Goal: Information Seeking & Learning: Check status

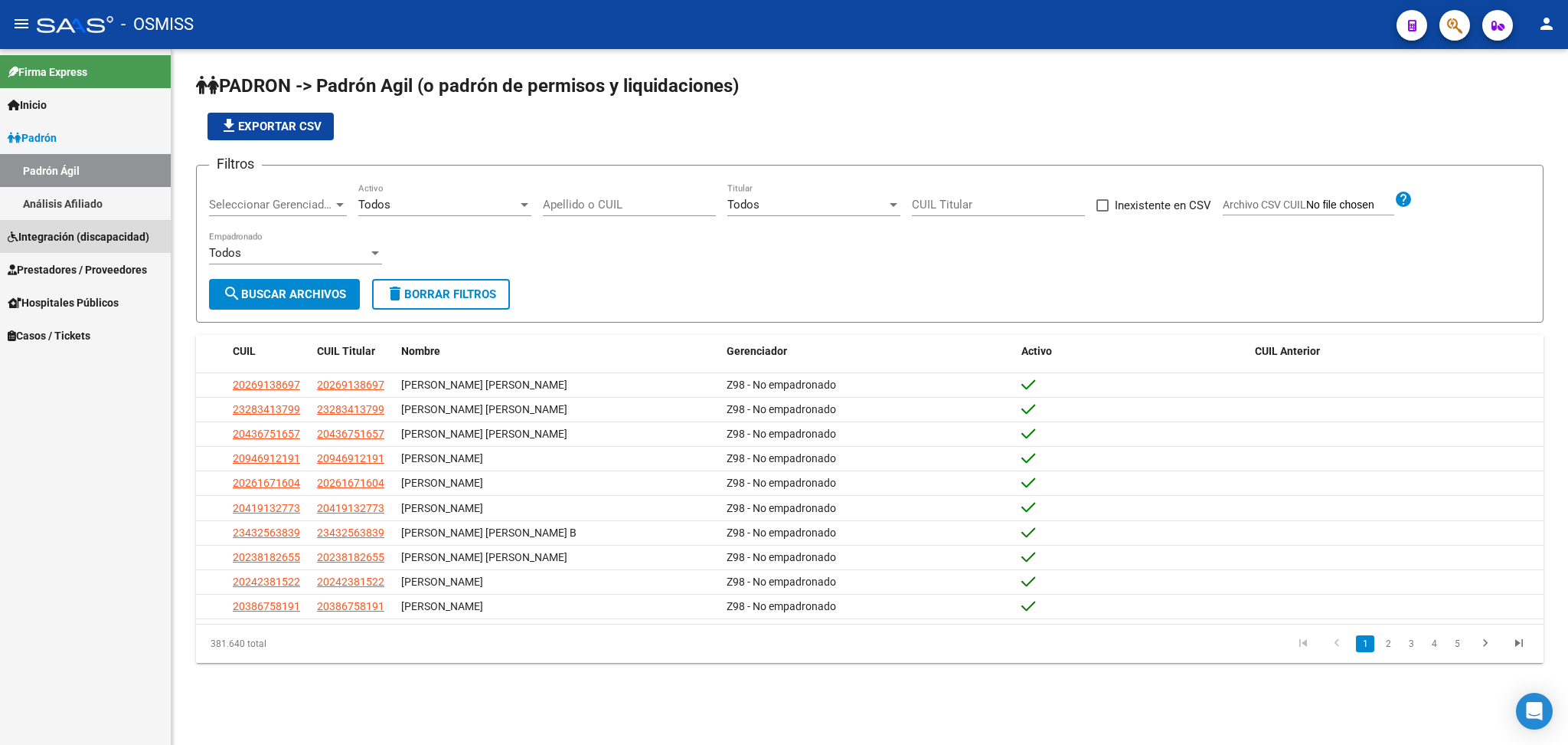
click at [89, 240] on span "Integración (discapacidad)" at bounding box center [78, 236] width 142 height 16
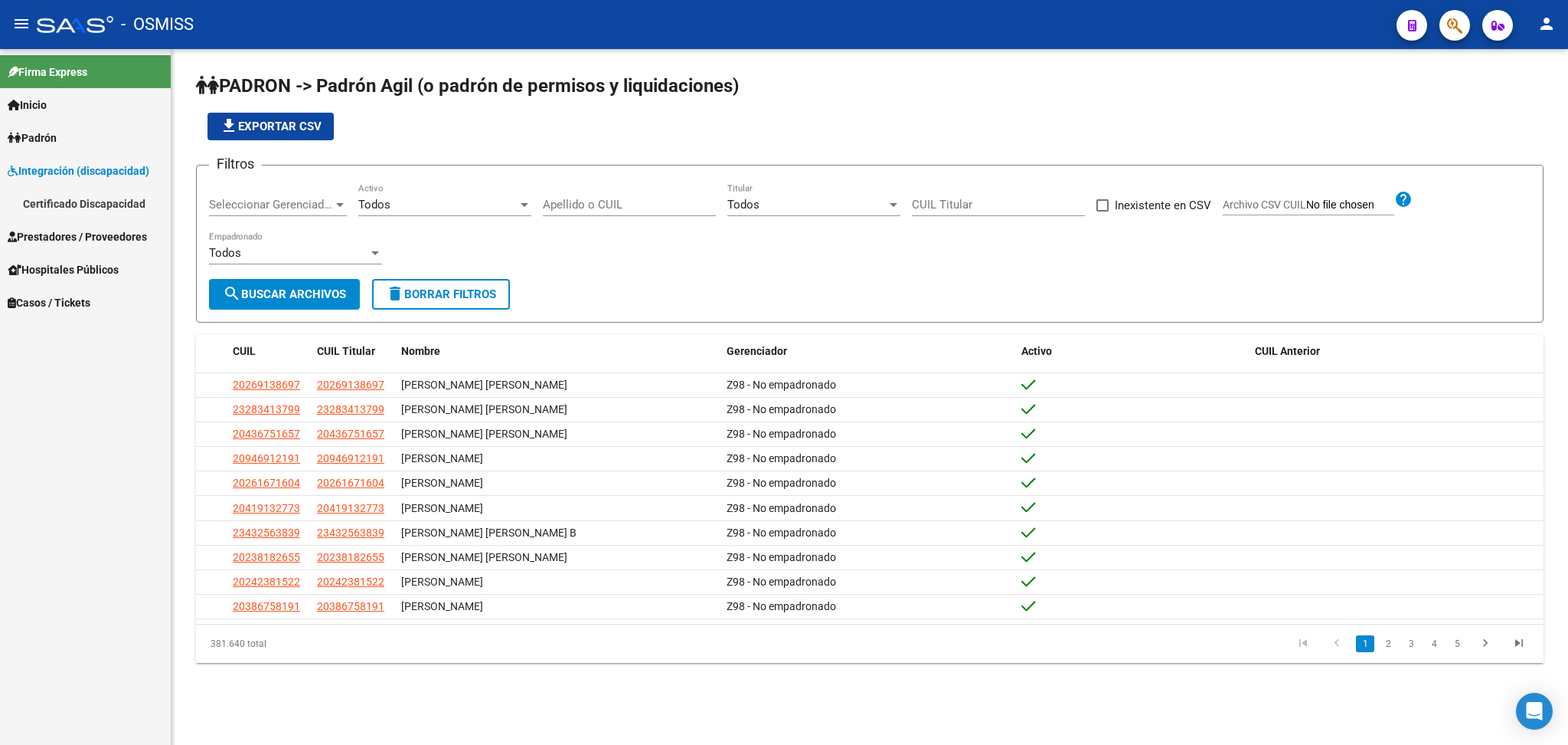
click at [87, 205] on link "Certificado Discapacidad" at bounding box center [85, 203] width 170 height 33
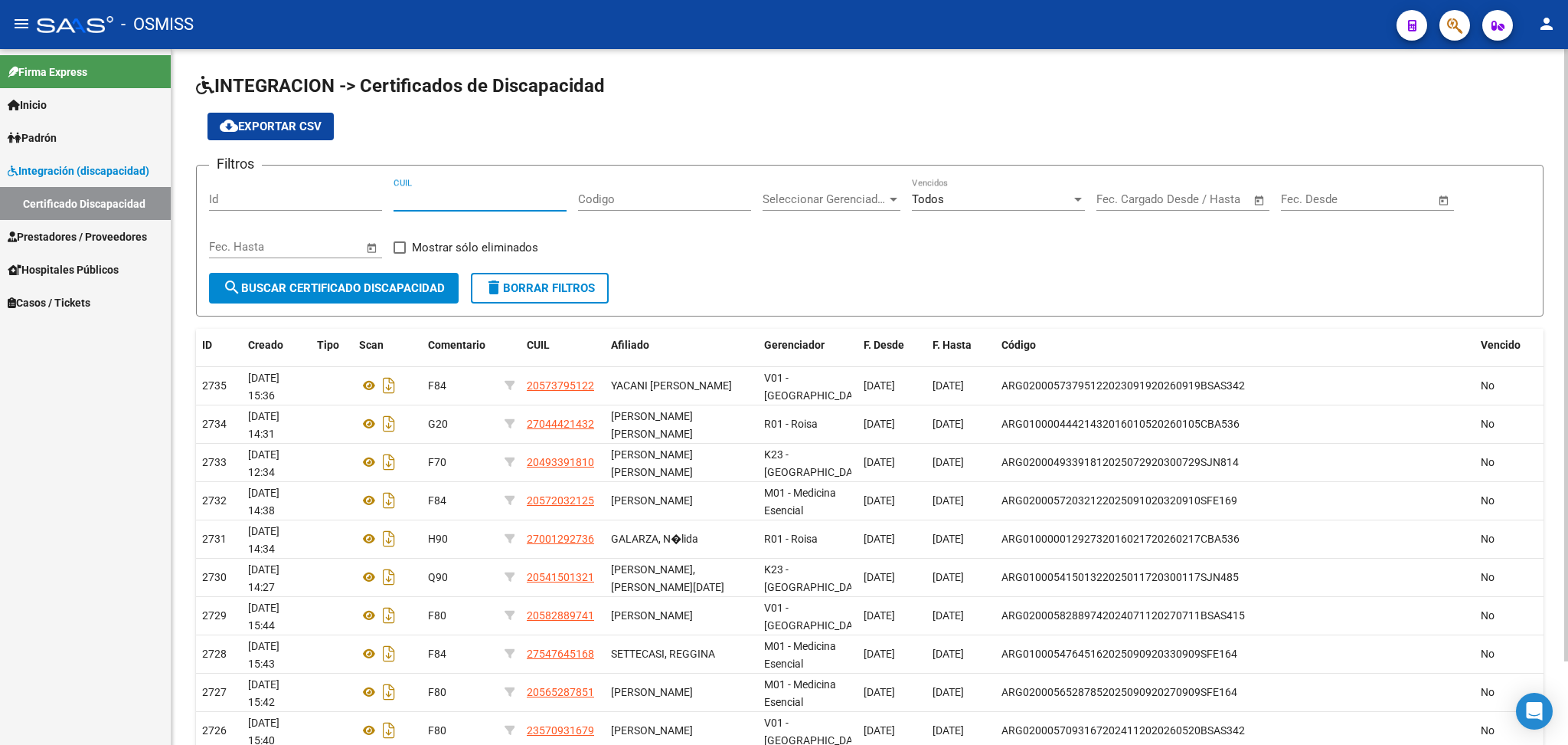
click at [430, 199] on input "CUIL" at bounding box center [480, 199] width 173 height 14
click at [405, 147] on app-list-header "INTEGRACION -> Certificados de Discapacidad cloud_download Exportar CSV Filtros…" at bounding box center [870, 194] width 1348 height 243
click at [438, 192] on input "CUIL" at bounding box center [480, 199] width 173 height 14
type input "20-53309296-9"
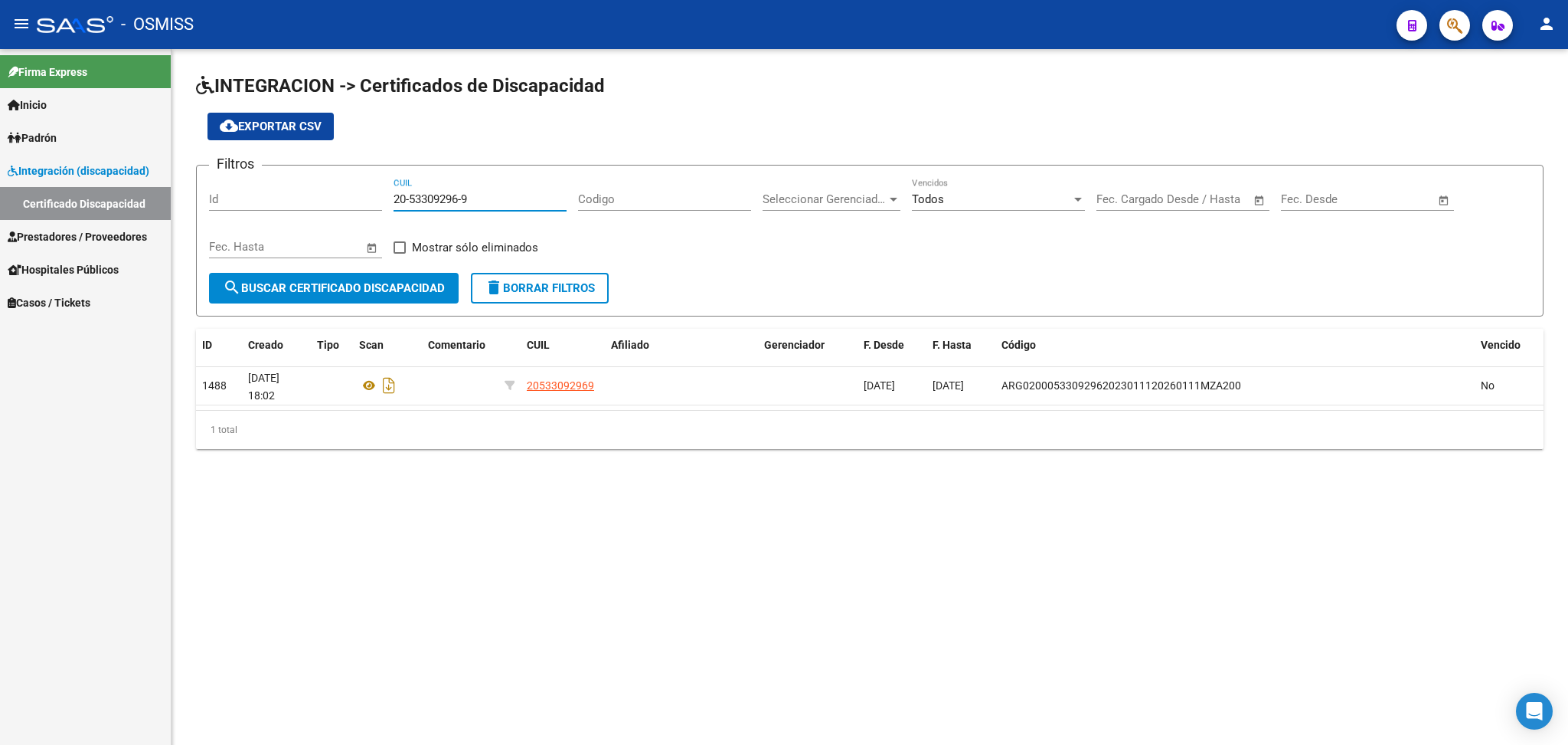
drag, startPoint x: 393, startPoint y: 194, endPoint x: 544, endPoint y: 194, distance: 151.0
click at [544, 194] on input "20-53309296-9" at bounding box center [480, 199] width 173 height 14
type input "20-53445770-2"
drag, startPoint x: 394, startPoint y: 197, endPoint x: 517, endPoint y: 198, distance: 123.0
click at [517, 198] on input "20-53445770-2" at bounding box center [480, 199] width 173 height 14
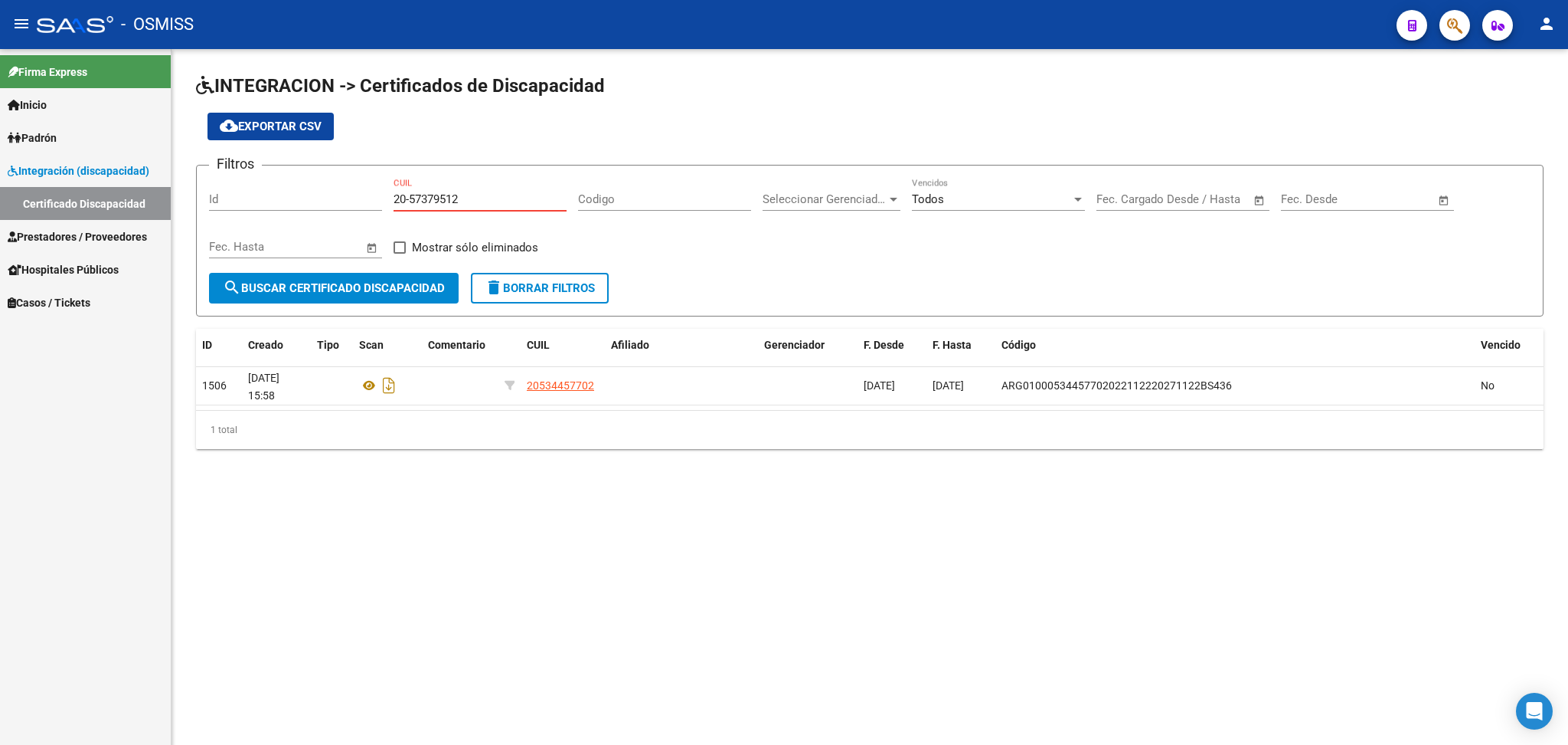
type input "20-57379512-2"
drag, startPoint x: 395, startPoint y: 194, endPoint x: 555, endPoint y: 194, distance: 160.0
click at [555, 194] on input "20-57379512-2" at bounding box center [480, 199] width 173 height 14
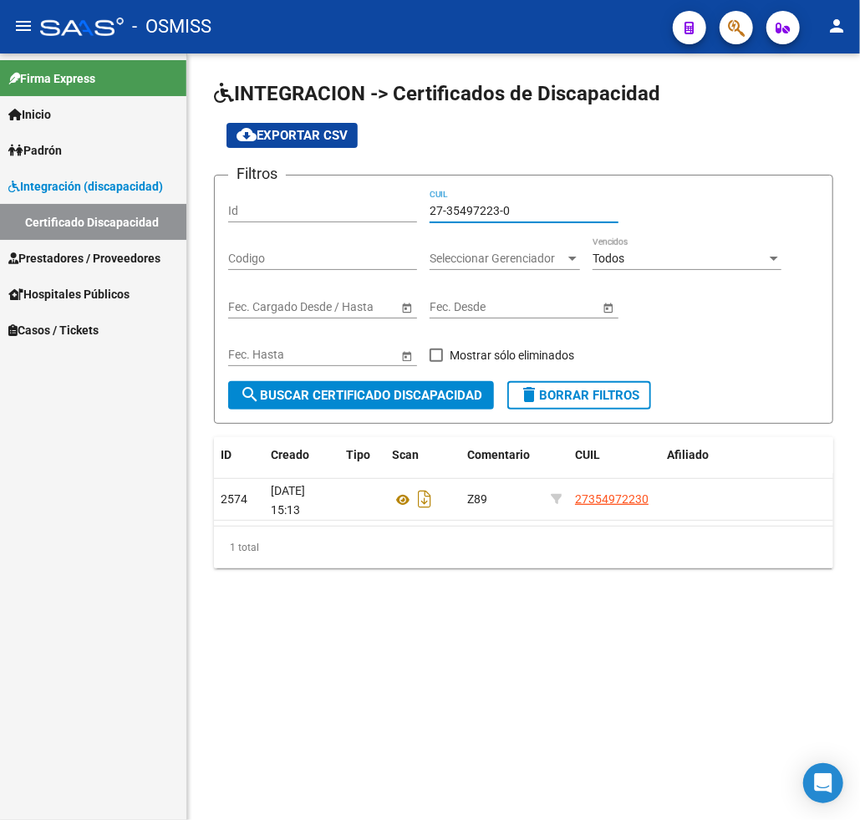
type input "27-35497223-0"
drag, startPoint x: 431, startPoint y: 206, endPoint x: 572, endPoint y: 207, distance: 140.5
click at [572, 207] on input "27-35497223-0" at bounding box center [524, 211] width 189 height 14
type input "20-57379512-2"
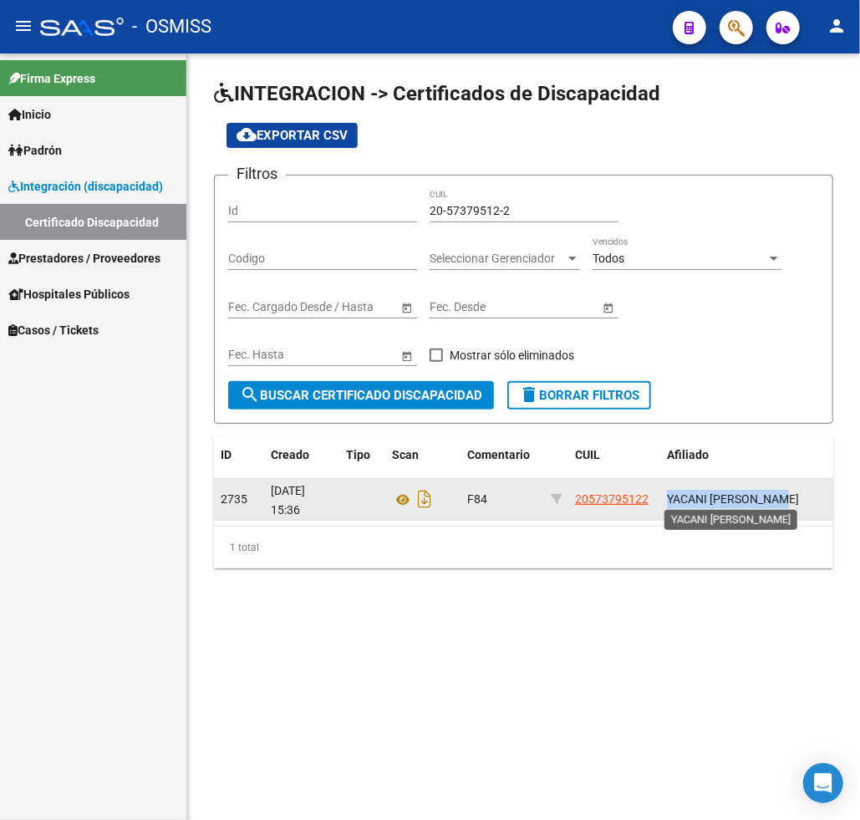
drag, startPoint x: 670, startPoint y: 493, endPoint x: 778, endPoint y: 492, distance: 108.7
click at [790, 492] on span "YACANI [PERSON_NAME]" at bounding box center [733, 498] width 132 height 13
copy span "YACANI [PERSON_NAME]"
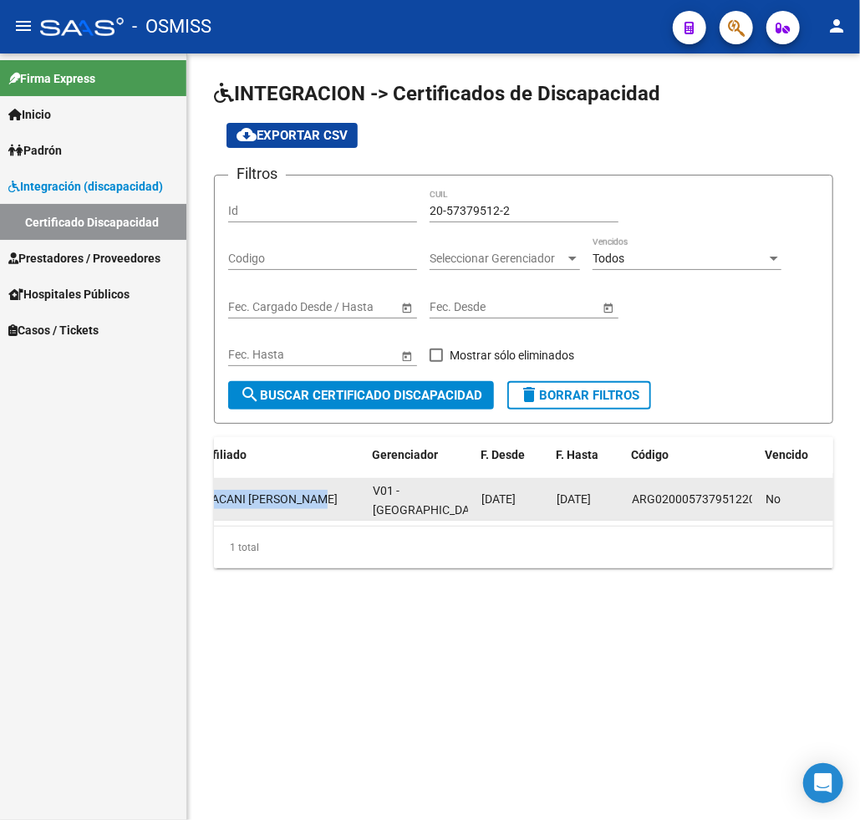
scroll to position [0, 1]
drag, startPoint x: 483, startPoint y: 495, endPoint x: 543, endPoint y: 495, distance: 59.4
click at [543, 495] on datatable-body-cell "[DATE]" at bounding box center [512, 499] width 75 height 41
copy span "[DATE]"
click at [630, 505] on datatable-body-cell "ARG02000573795122023091920260919BSAS342" at bounding box center [692, 499] width 134 height 41
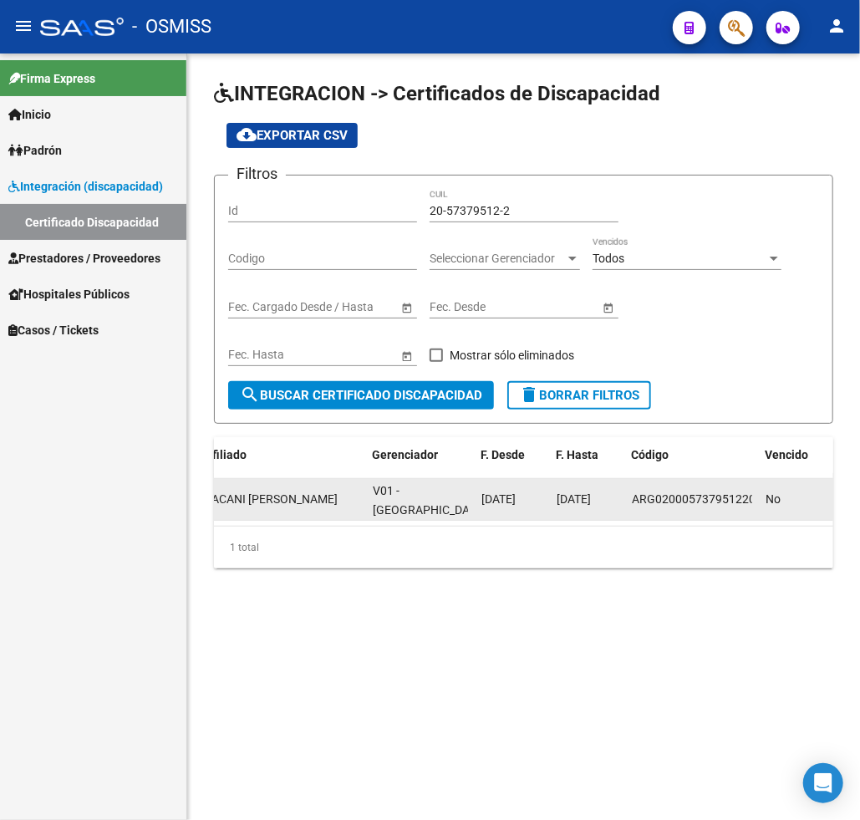
drag, startPoint x: 555, startPoint y: 497, endPoint x: 617, endPoint y: 494, distance: 62.0
click at [591, 494] on span "[DATE]" at bounding box center [574, 498] width 34 height 13
copy span "[DATE]"
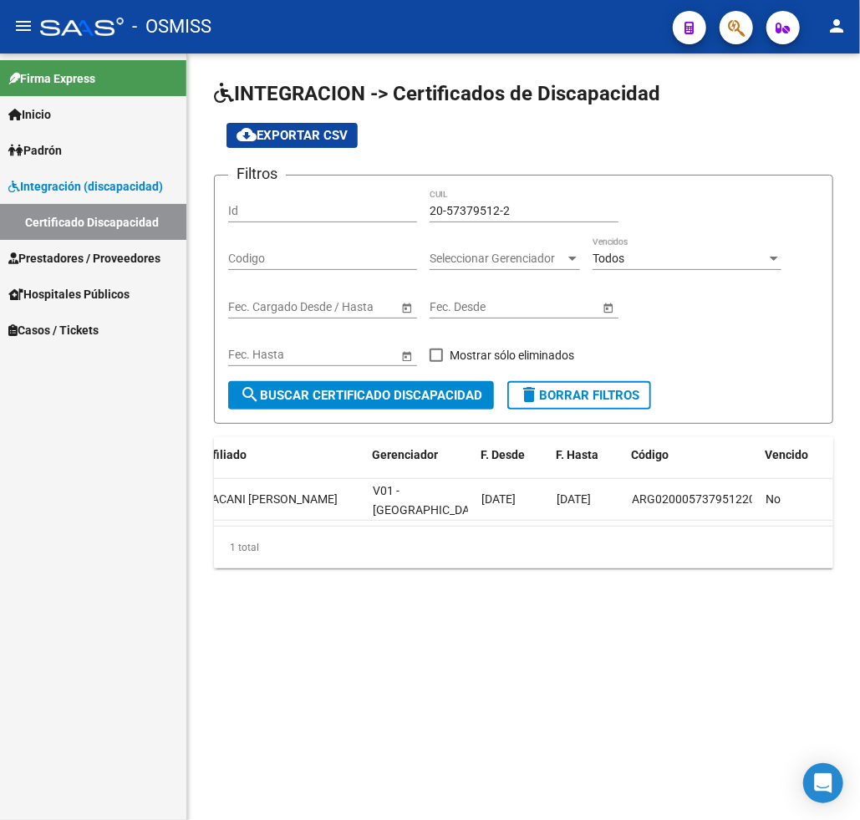
click at [518, 686] on mat-sidenav-content "INTEGRACION -> Certificados de Discapacidad cloud_download Exportar CSV Filtros…" at bounding box center [523, 437] width 673 height 767
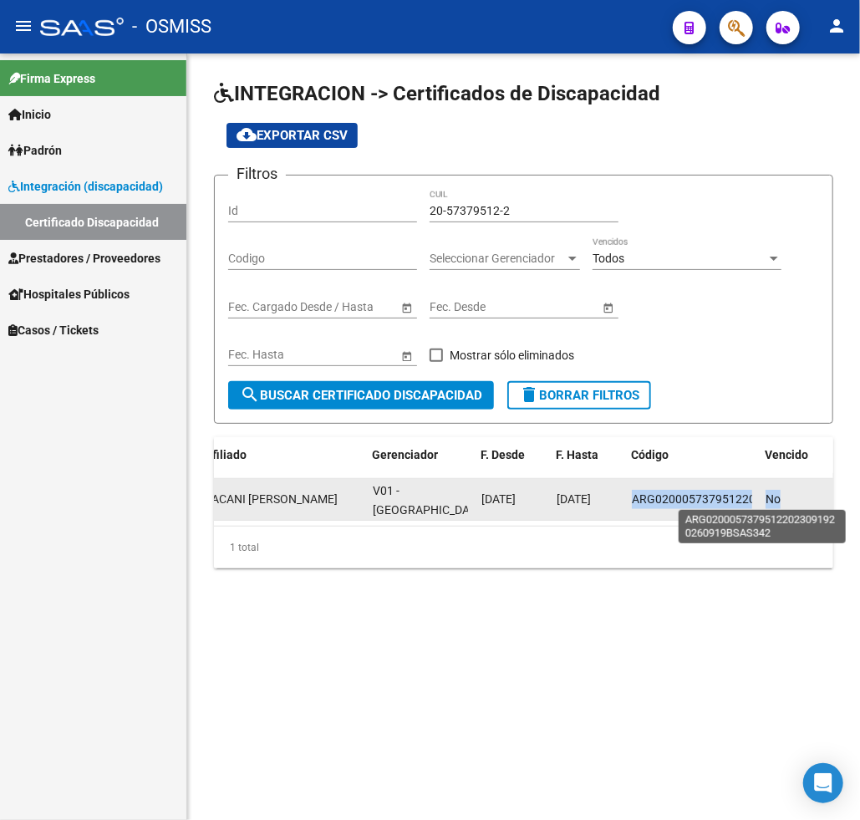
scroll to position [0, 141]
drag, startPoint x: 633, startPoint y: 497, endPoint x: 758, endPoint y: 497, distance: 125.4
click at [758, 497] on div "2735 [DATE] 15:36 F84 20573795122 YACANI [PERSON_NAME] V01 - [PERSON_NAME][STRE…" at bounding box center [294, 500] width 1082 height 42
copy span "ARG02000573795122023091920260919BSAS342"
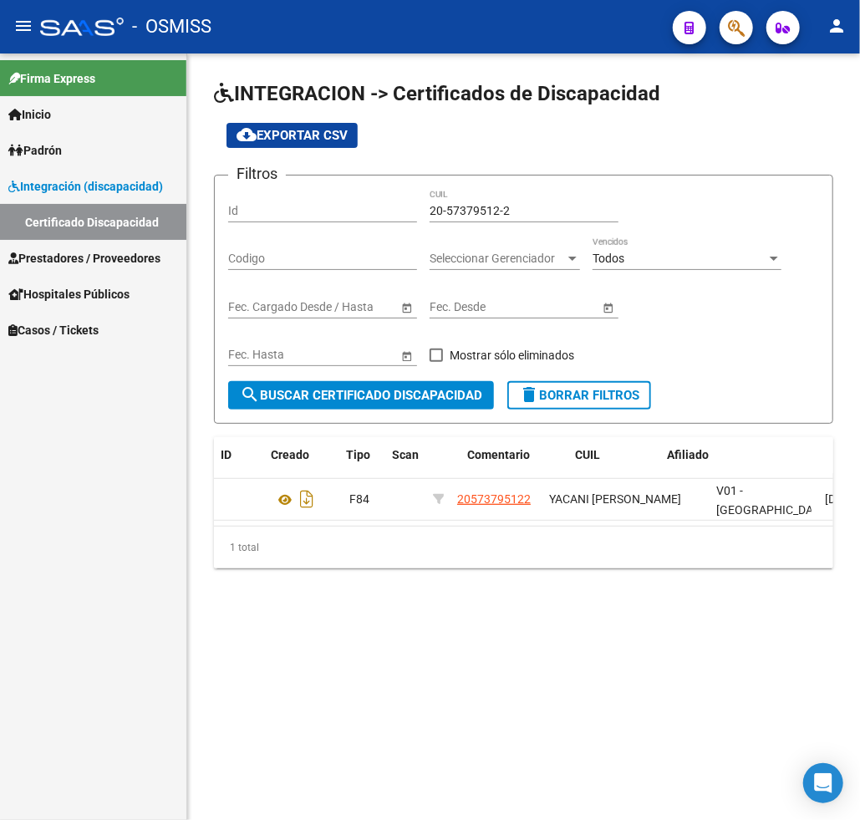
scroll to position [0, 0]
click at [54, 358] on div "Firma Express Inicio Calendario SSS Instructivos Contacto OS Padrón Padrón Ágil…" at bounding box center [93, 437] width 186 height 767
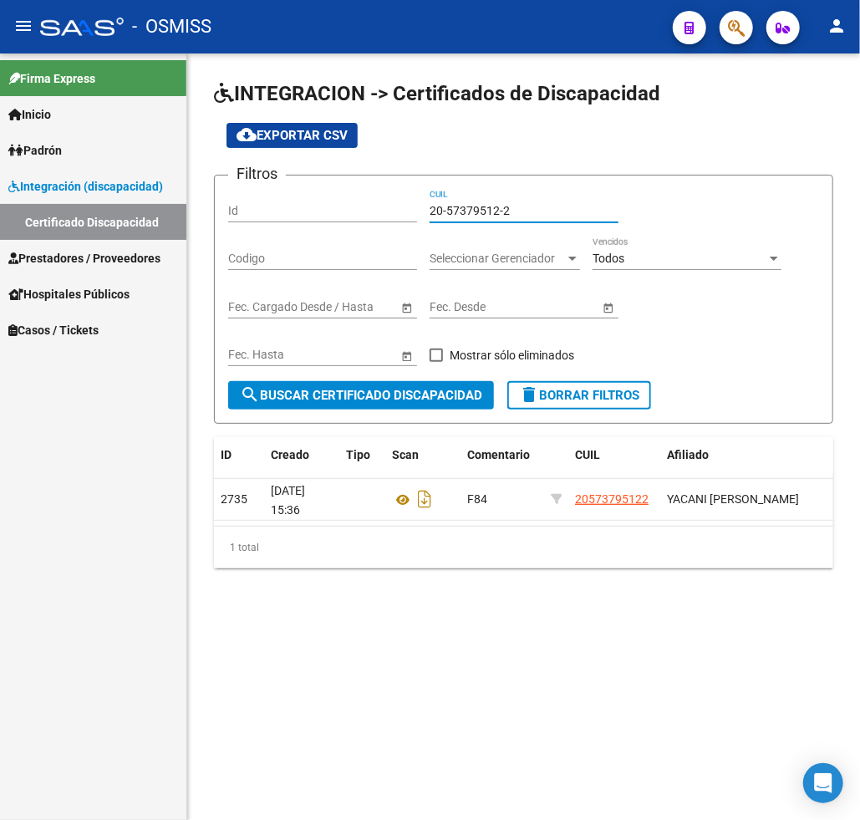
drag, startPoint x: 432, startPoint y: 209, endPoint x: 563, endPoint y: 213, distance: 130.5
click at [563, 213] on input "20-57379512-2" at bounding box center [524, 211] width 189 height 14
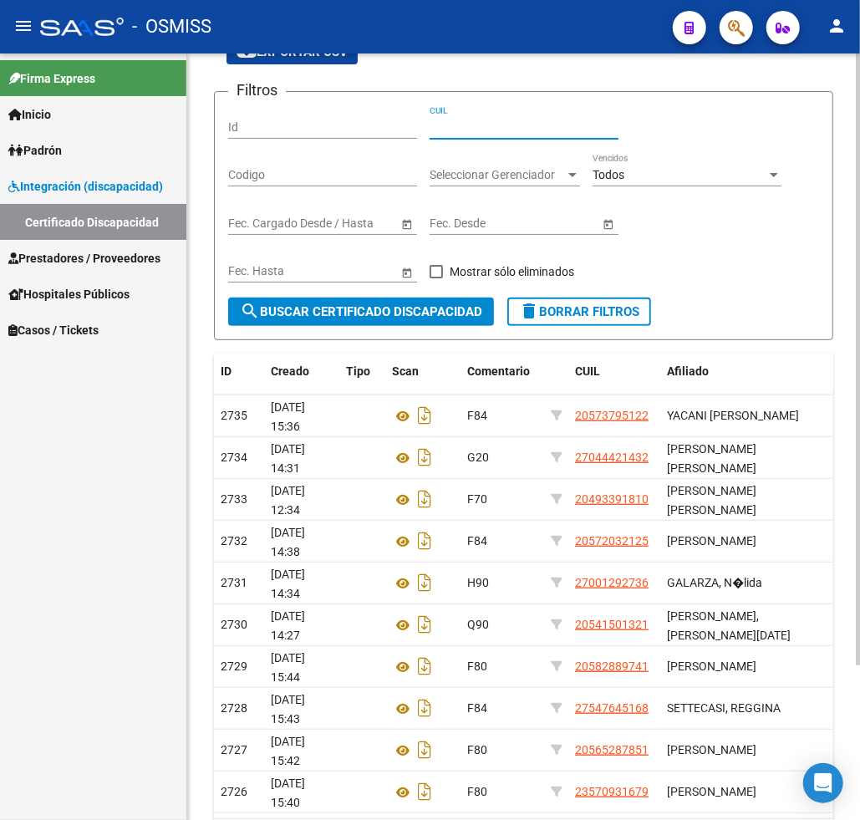
scroll to position [192, 0]
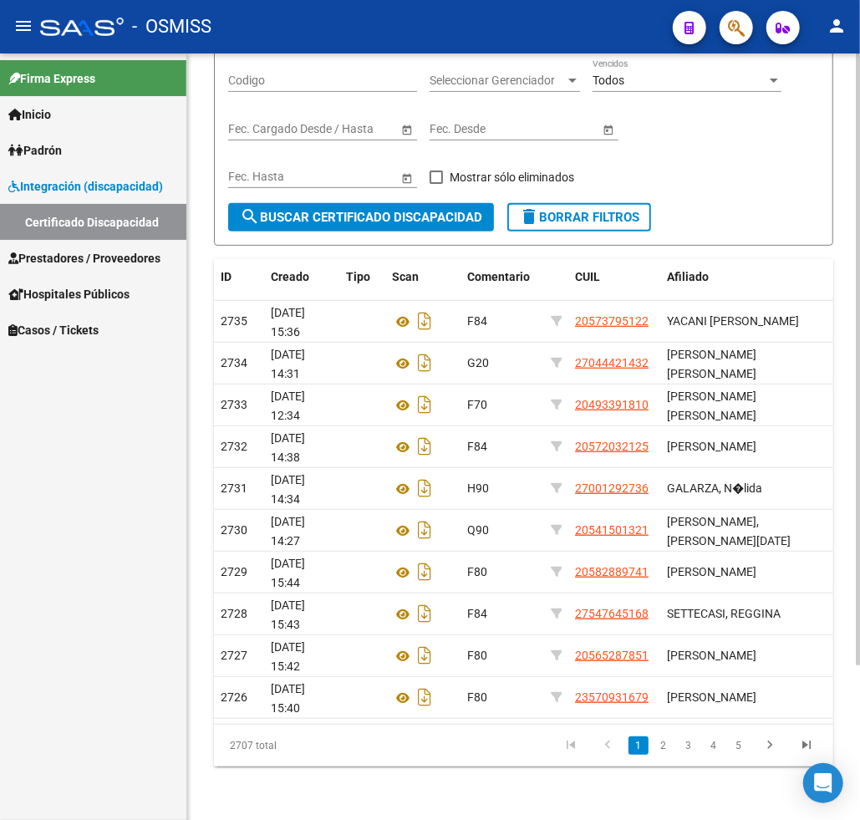
click at [491, 81] on div "Seleccionar Gerenciador Seleccionar Gerenciador" at bounding box center [505, 83] width 150 height 48
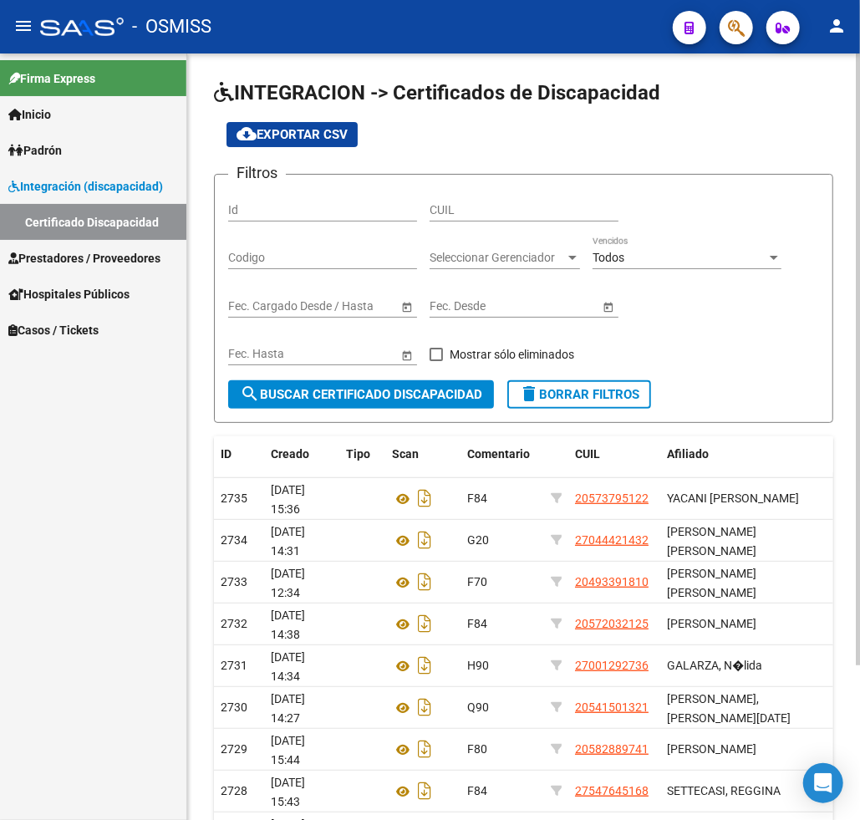
scroll to position [0, 0]
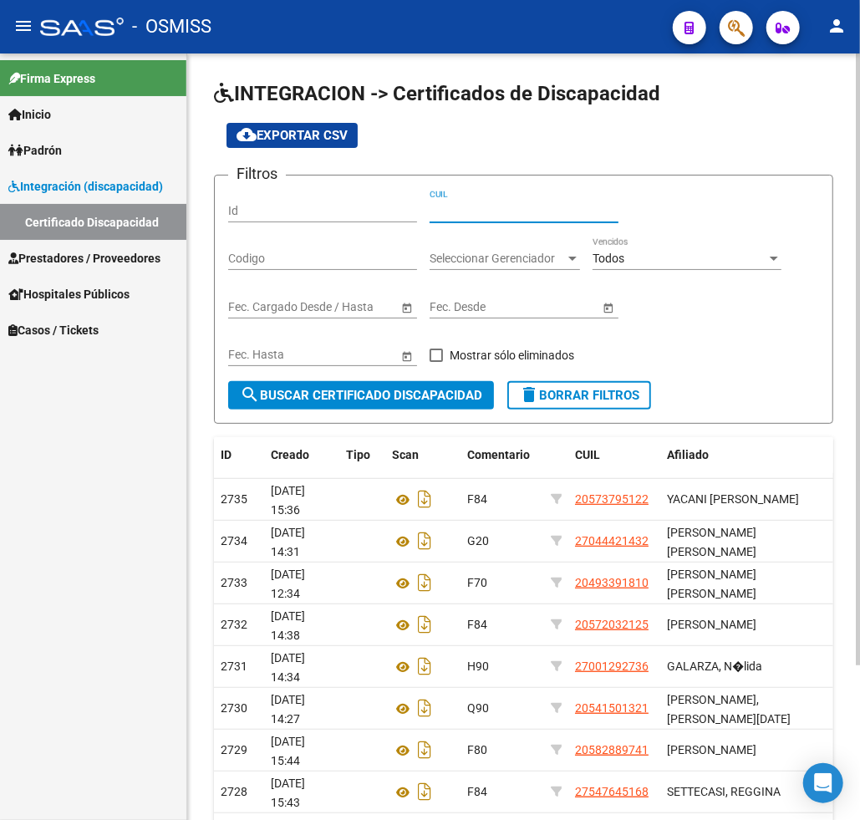
click at [458, 207] on input "CUIL" at bounding box center [524, 211] width 189 height 14
paste input "27-36740286-0"
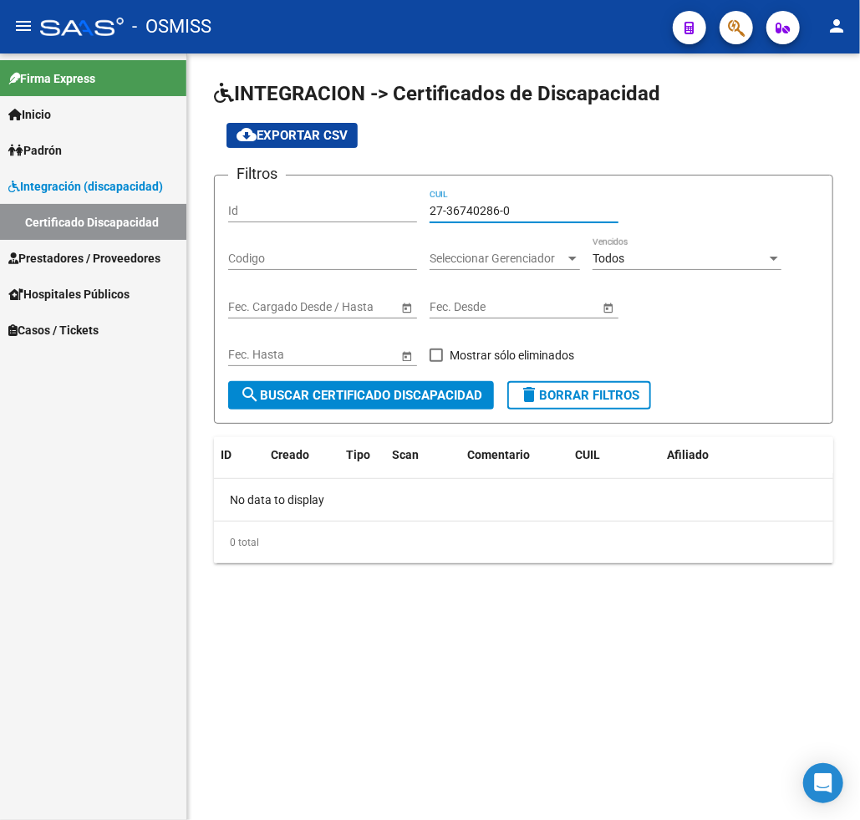
type input "27-36740286-0"
drag, startPoint x: 431, startPoint y: 207, endPoint x: 596, endPoint y: 207, distance: 165.5
click at [596, 207] on input "27-36740286-0" at bounding box center [524, 211] width 189 height 14
paste input "27-44326471-5"
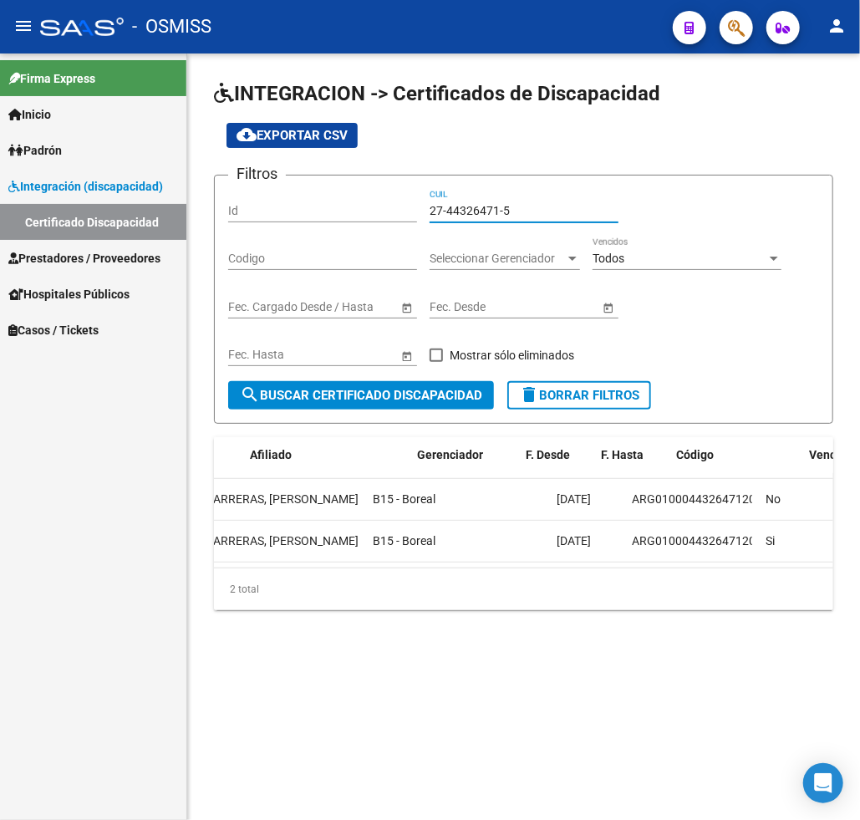
scroll to position [0, 405]
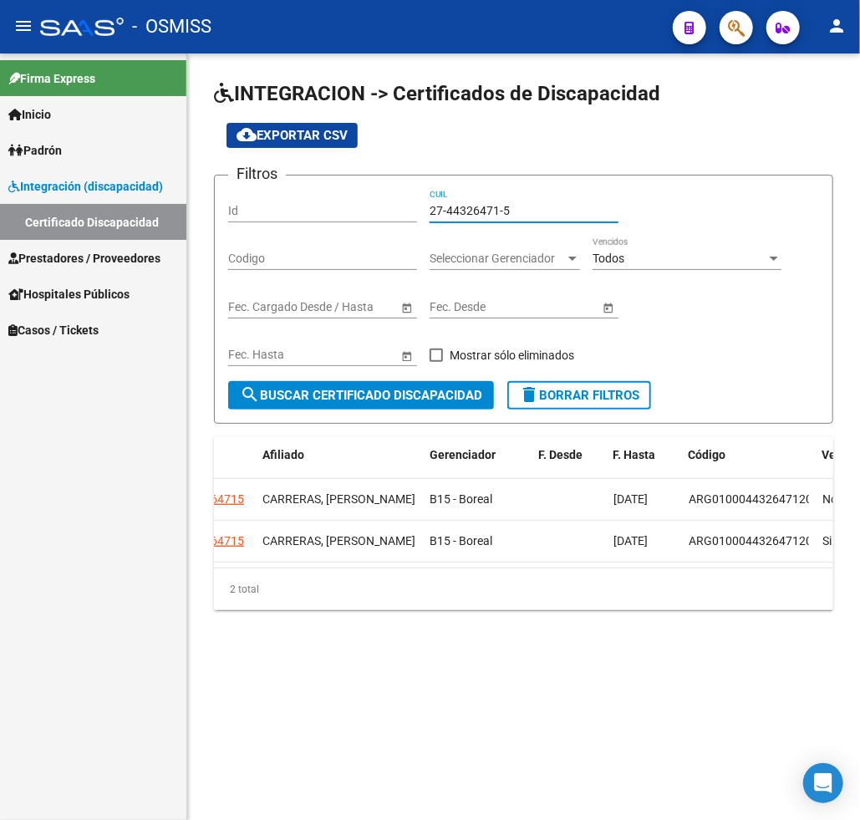
type input "27-44326471-5"
drag, startPoint x: 431, startPoint y: 207, endPoint x: 563, endPoint y: 207, distance: 132.1
click at [563, 207] on input "27-44326471-5" at bounding box center [524, 211] width 189 height 14
paste input "27-38391311-5"
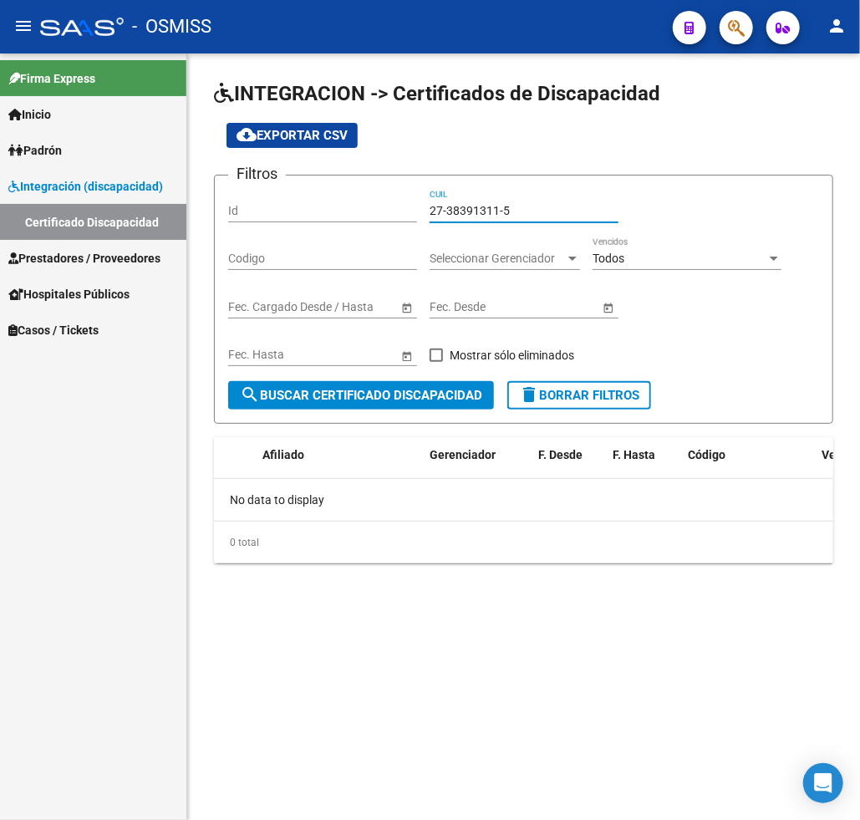
scroll to position [0, 0]
type input "27-38391311-5"
drag, startPoint x: 429, startPoint y: 209, endPoint x: 569, endPoint y: 209, distance: 139.6
click at [569, 209] on input "27-38391311-5" at bounding box center [524, 211] width 189 height 14
paste input "23-43503918-9"
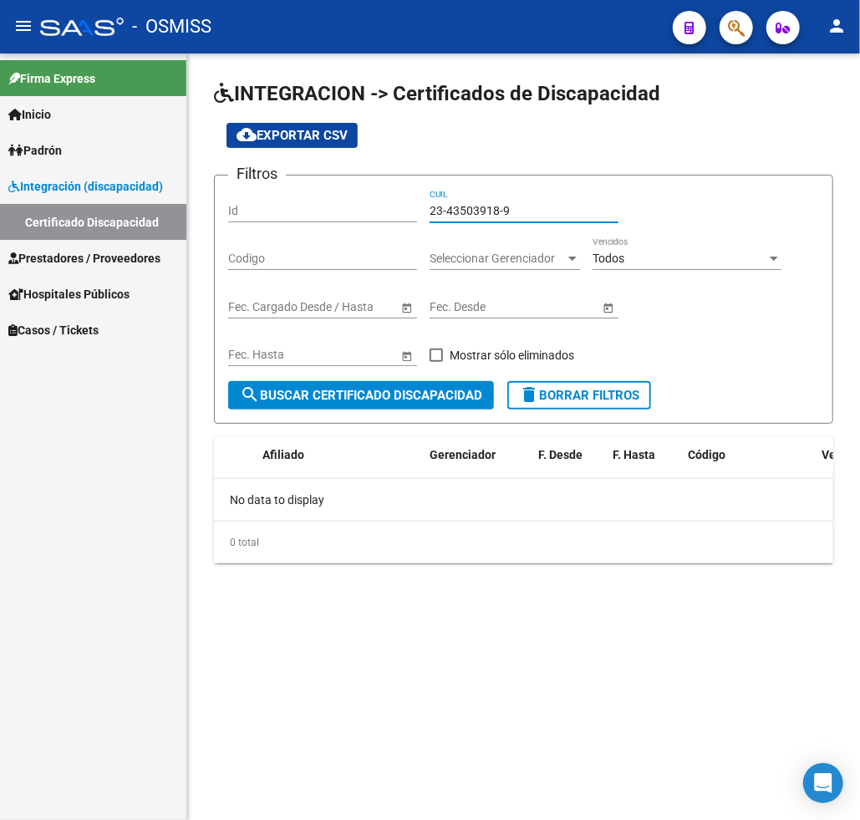
type input "23-43503918-9"
drag, startPoint x: 430, startPoint y: 208, endPoint x: 560, endPoint y: 207, distance: 130.4
click at [560, 207] on input "23-43503918-9" at bounding box center [524, 211] width 189 height 14
paste input "27-38903845-3"
type input "27-38903845-3"
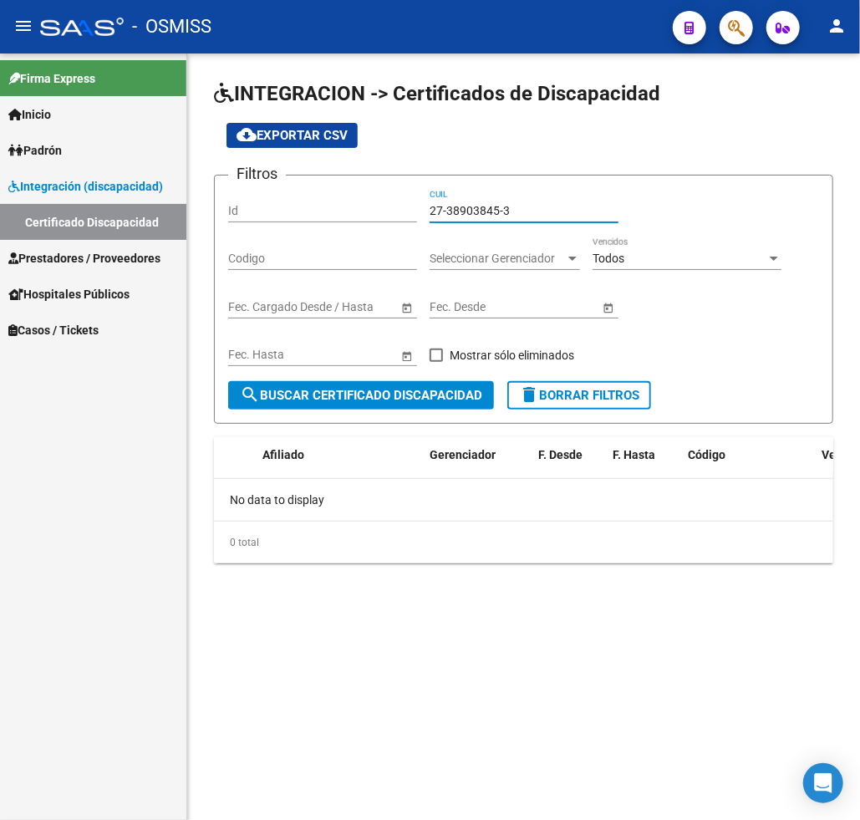
drag, startPoint x: 431, startPoint y: 209, endPoint x: 531, endPoint y: 211, distance: 100.3
click at [531, 211] on input "27-38903845-3" at bounding box center [524, 211] width 189 height 14
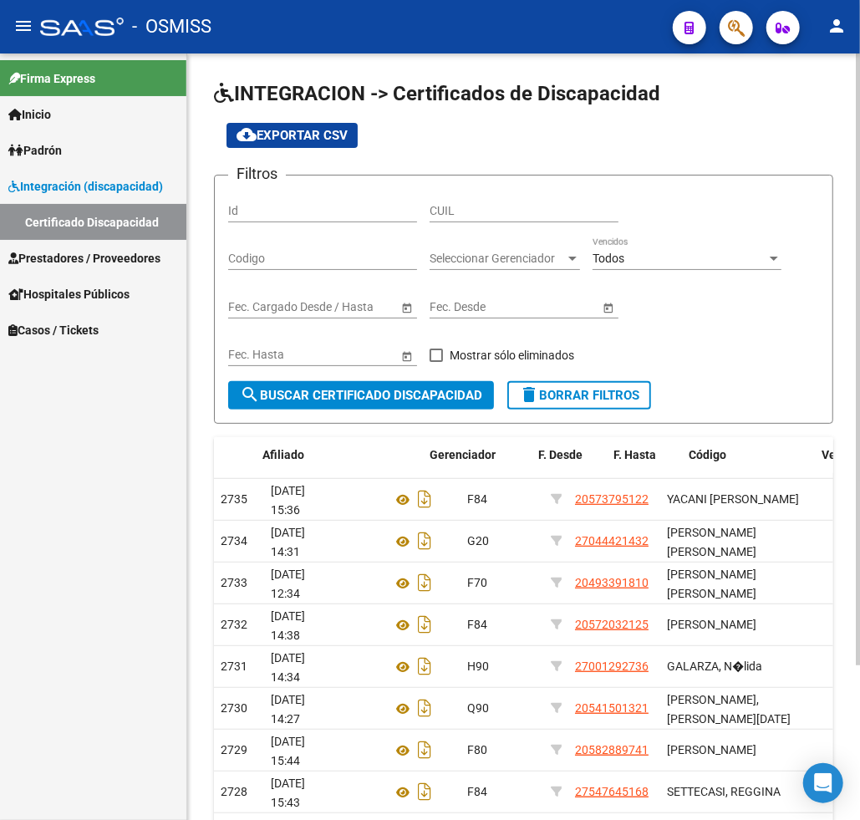
click at [435, 212] on input "CUIL" at bounding box center [524, 211] width 189 height 14
paste input "20-40060222-1"
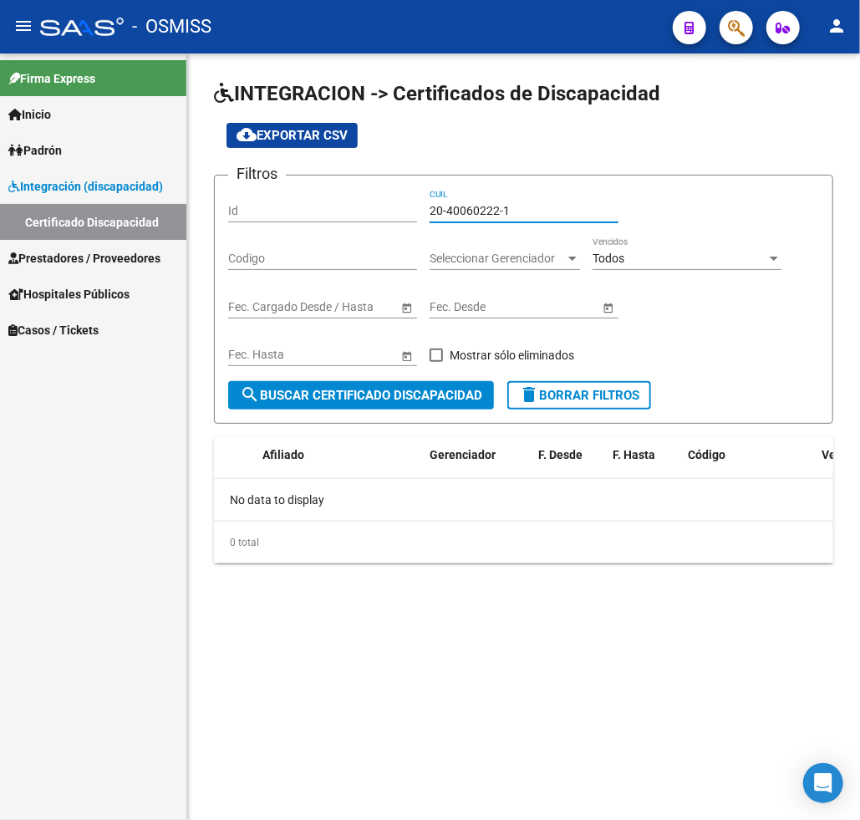
type input "20-40060222-1"
drag, startPoint x: 433, startPoint y: 207, endPoint x: 577, endPoint y: 207, distance: 143.8
click at [577, 207] on input "20-40060222-1" at bounding box center [524, 211] width 189 height 14
drag, startPoint x: 431, startPoint y: 207, endPoint x: 597, endPoint y: 207, distance: 165.5
click at [597, 207] on input "20-40060222-1" at bounding box center [524, 211] width 189 height 14
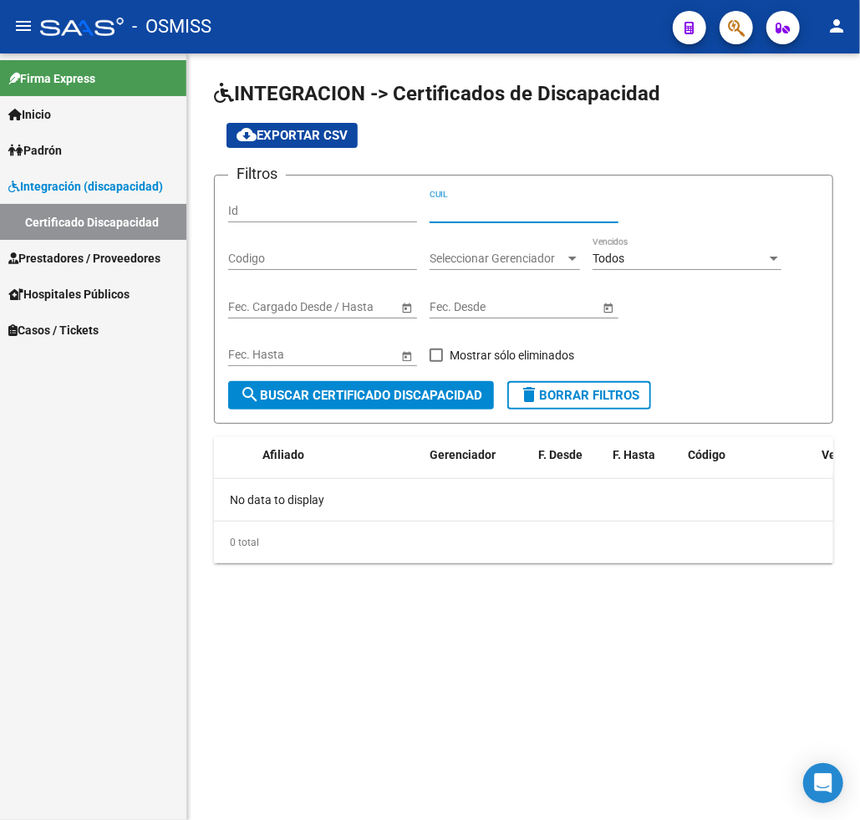
paste input "20-39548244-1"
type input "20-39548244-1"
drag, startPoint x: 430, startPoint y: 204, endPoint x: 586, endPoint y: 207, distance: 156.4
click at [586, 207] on input "20-39548244-1" at bounding box center [524, 211] width 189 height 14
paste input "20-17546336-5"
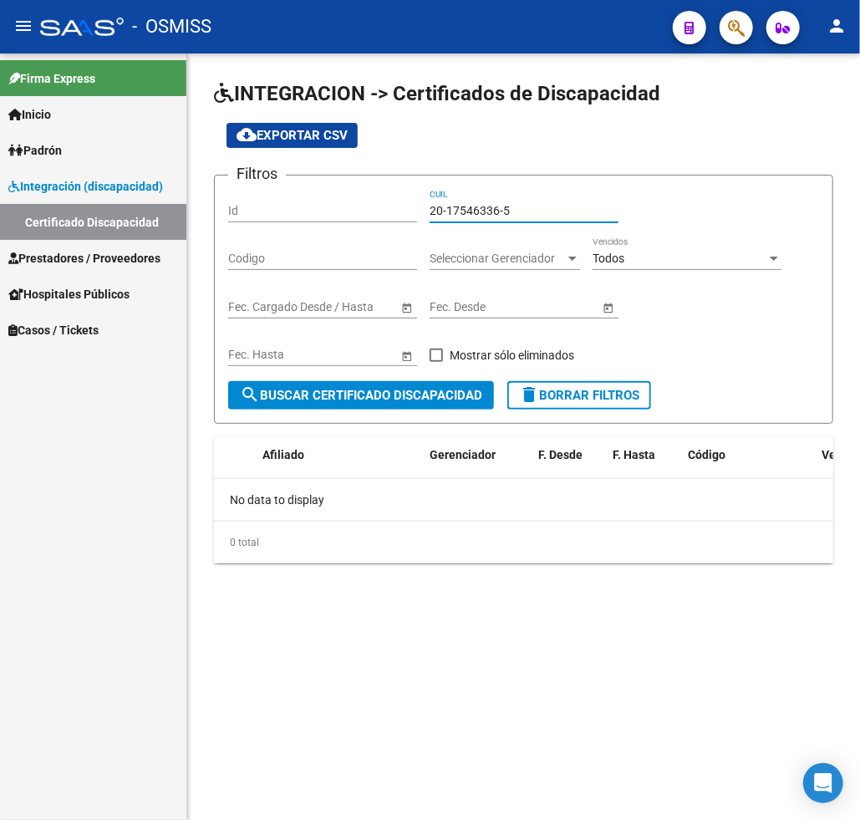
type input "20-17546336-5"
drag, startPoint x: 430, startPoint y: 206, endPoint x: 559, endPoint y: 206, distance: 129.6
click at [559, 206] on input "20-17546336-5" at bounding box center [524, 211] width 189 height 14
paste input "27-18126665-7"
type input "27-18126665-7"
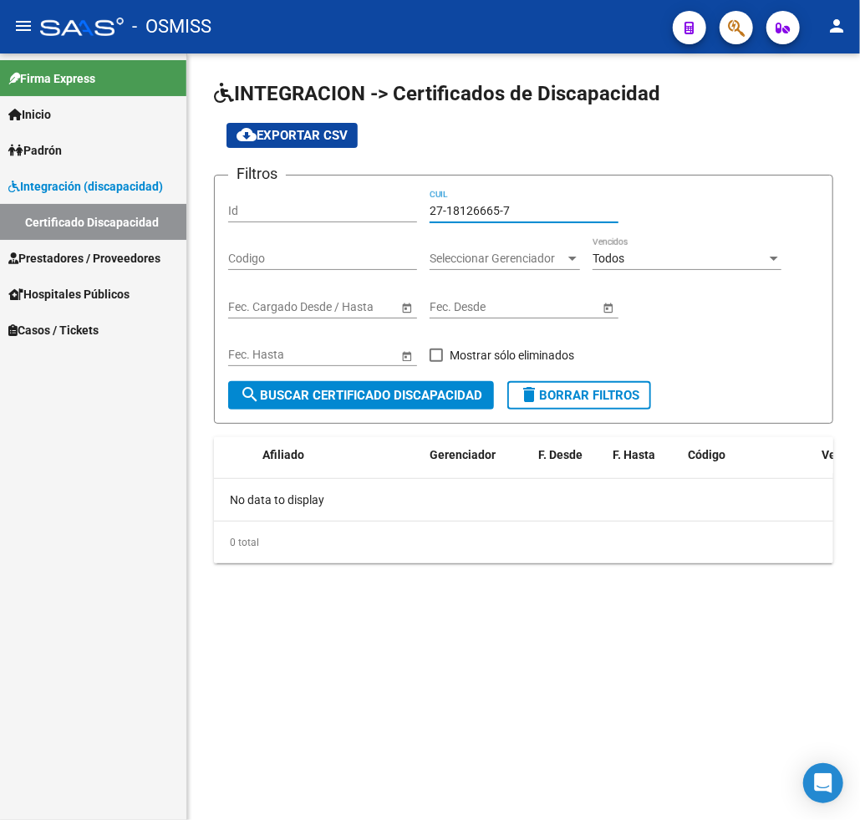
drag, startPoint x: 431, startPoint y: 209, endPoint x: 557, endPoint y: 211, distance: 125.4
click at [557, 211] on input "27-18126665-7" at bounding box center [524, 211] width 189 height 14
paste input "20-35926284-2"
type input "20-35926284-2"
drag, startPoint x: 429, startPoint y: 206, endPoint x: 543, endPoint y: 212, distance: 113.9
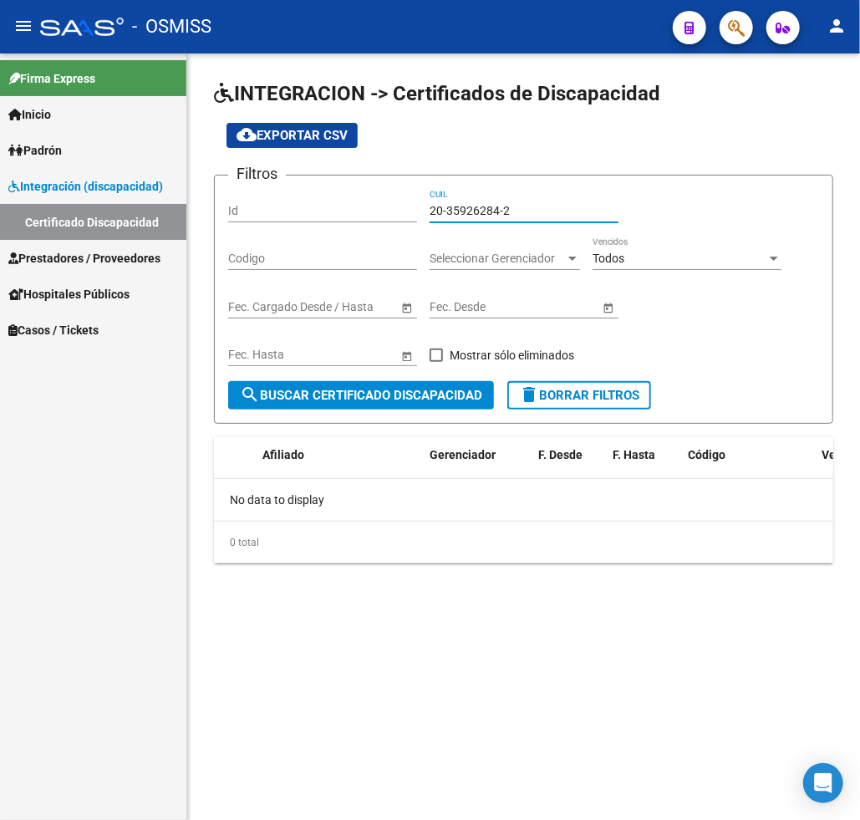
click at [543, 212] on input "20-35926284-2" at bounding box center [524, 211] width 189 height 14
paste input "20-34923536-7"
type input "20-34923536-7"
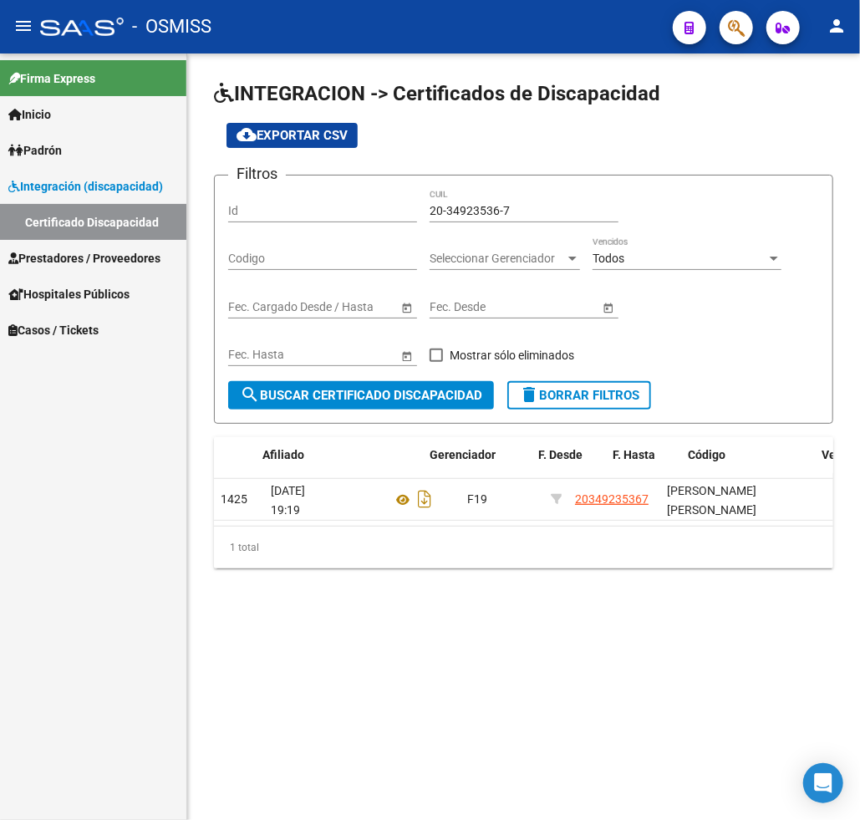
click at [433, 207] on input "20-34923536-7" at bounding box center [524, 211] width 189 height 14
drag, startPoint x: 430, startPoint y: 206, endPoint x: 595, endPoint y: 206, distance: 165.5
click at [595, 206] on input "20-34923536-7" at bounding box center [524, 211] width 189 height 14
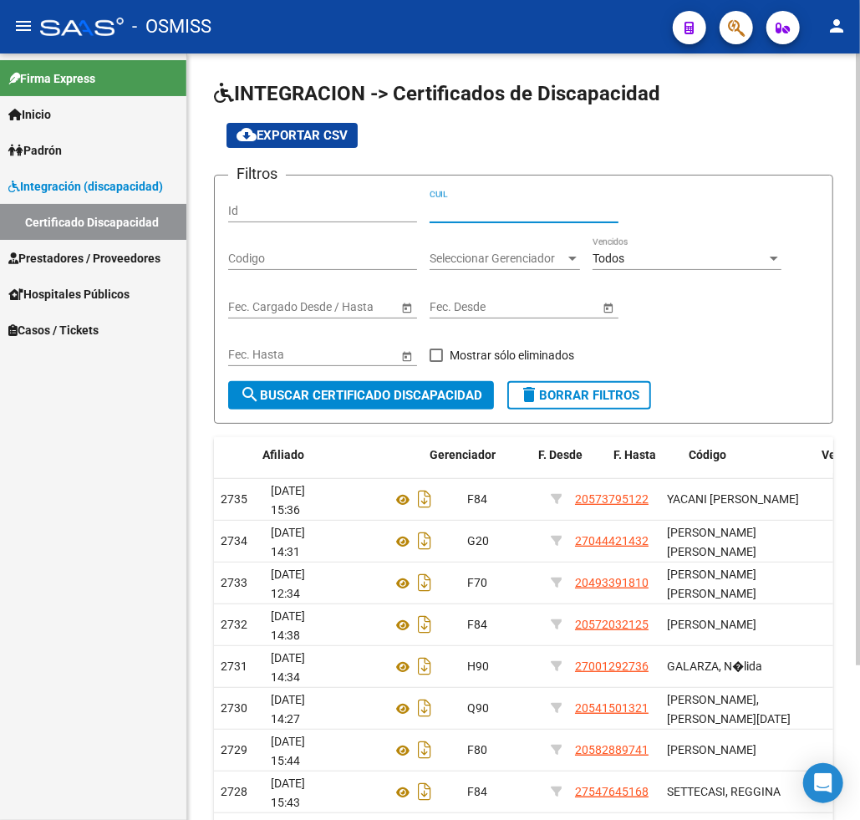
click at [431, 214] on input "CUIL" at bounding box center [524, 211] width 189 height 14
paste input "20-40016555-7"
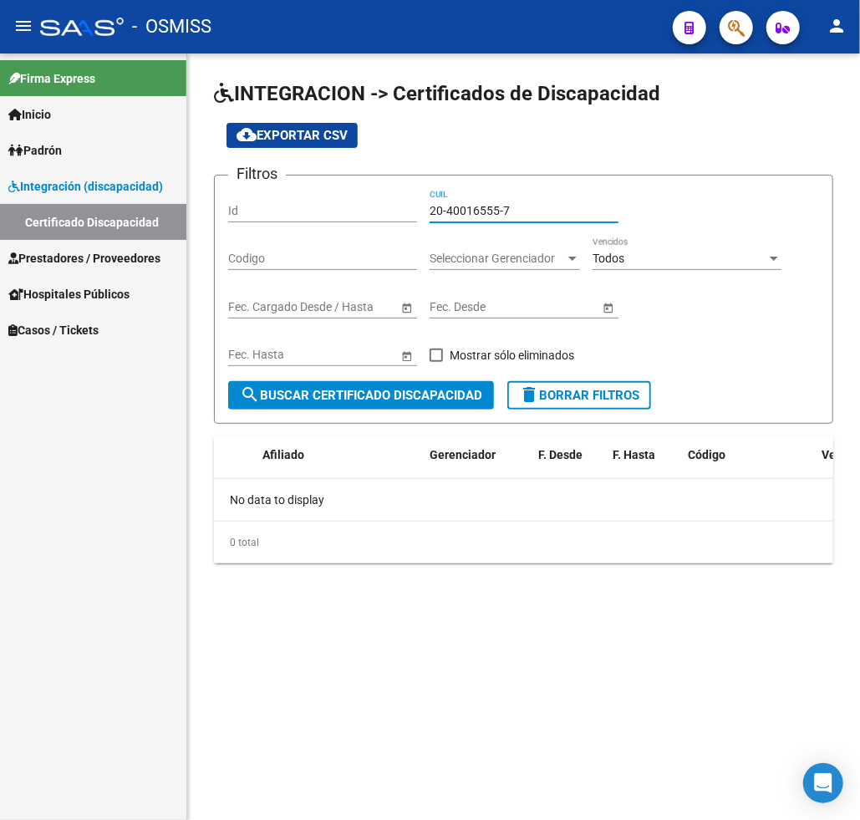
type input "20-40016555-7"
drag, startPoint x: 429, startPoint y: 207, endPoint x: 583, endPoint y: 209, distance: 153.8
click at [583, 209] on input "20-40016555-7" at bounding box center [524, 211] width 189 height 14
paste input "27-40465735-1"
type input "27-40465735-1"
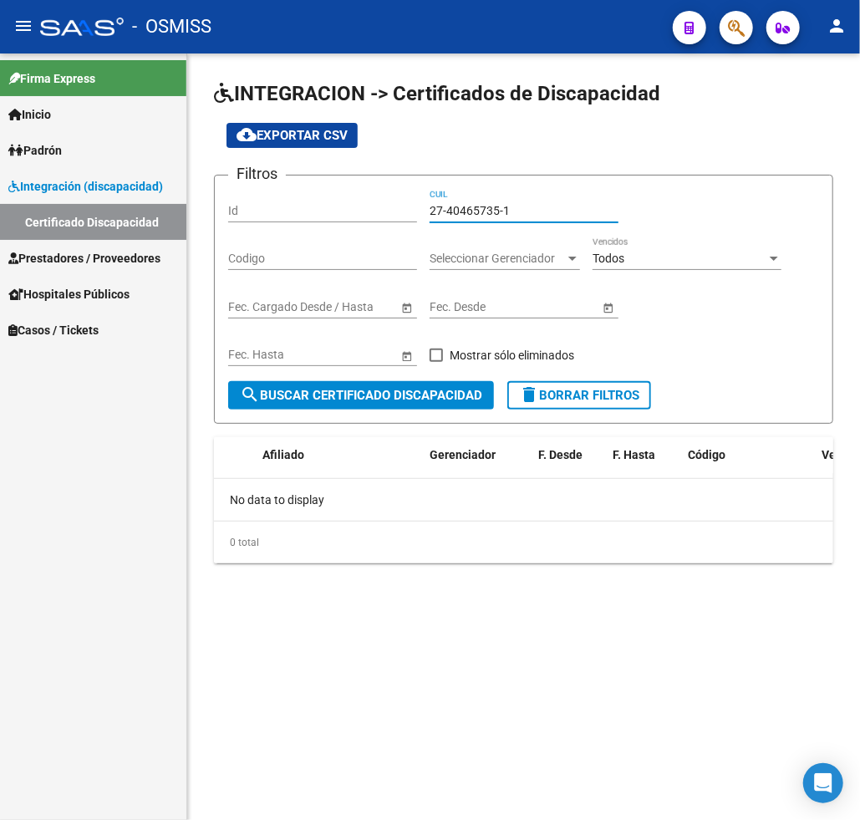
drag, startPoint x: 430, startPoint y: 208, endPoint x: 568, endPoint y: 208, distance: 138.0
click at [568, 208] on input "27-40465735-1" at bounding box center [524, 211] width 189 height 14
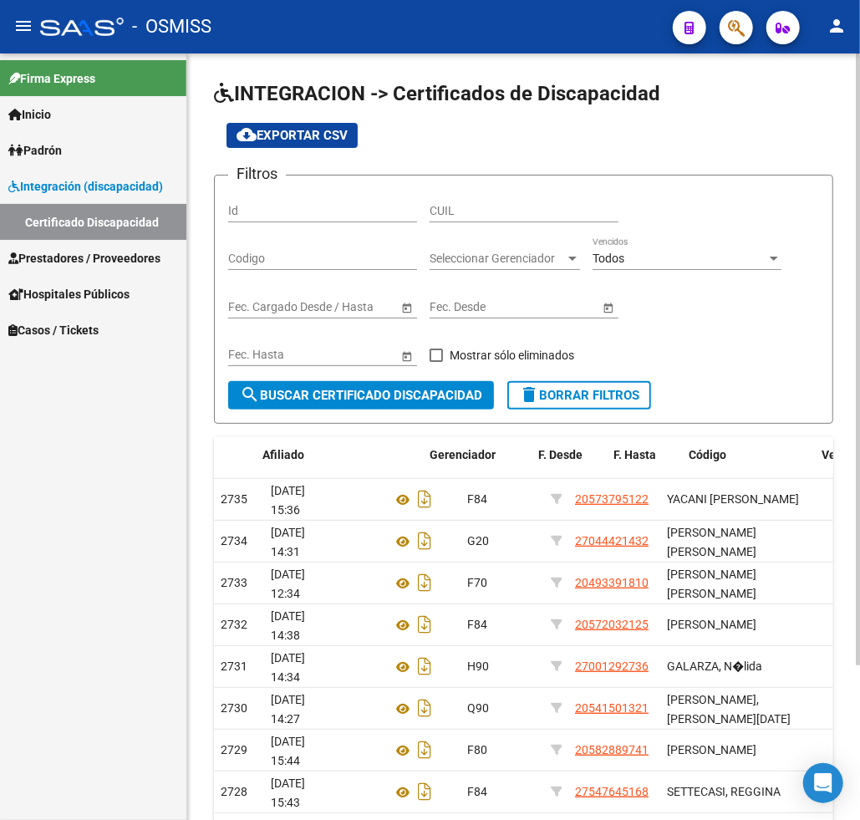
click at [426, 211] on div "Filtros Id CUIL Codigo Seleccionar Gerenciador Seleccionar Gerenciador Todos Ve…" at bounding box center [523, 285] width 591 height 192
click at [446, 207] on input "CUIL" at bounding box center [524, 211] width 189 height 14
paste input "20-36633630-4"
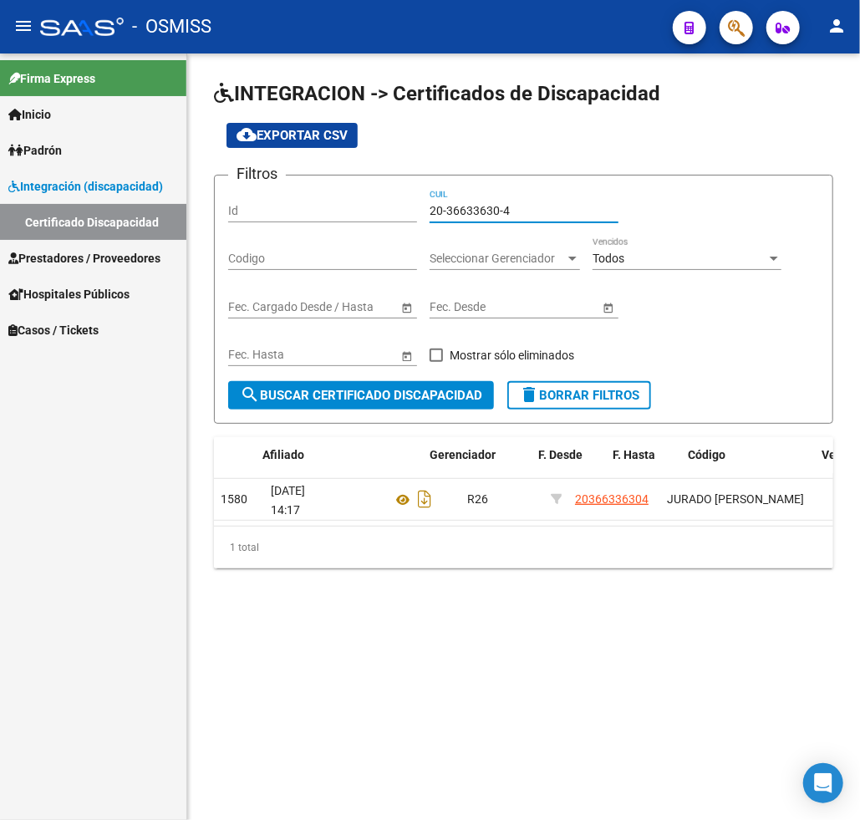
type input "20-36633630-4"
drag, startPoint x: 431, startPoint y: 206, endPoint x: 562, endPoint y: 202, distance: 130.5
click at [562, 204] on input "20-36633630-4" at bounding box center [524, 211] width 189 height 14
paste input "20-55098010-0"
type input "20-55098010-0"
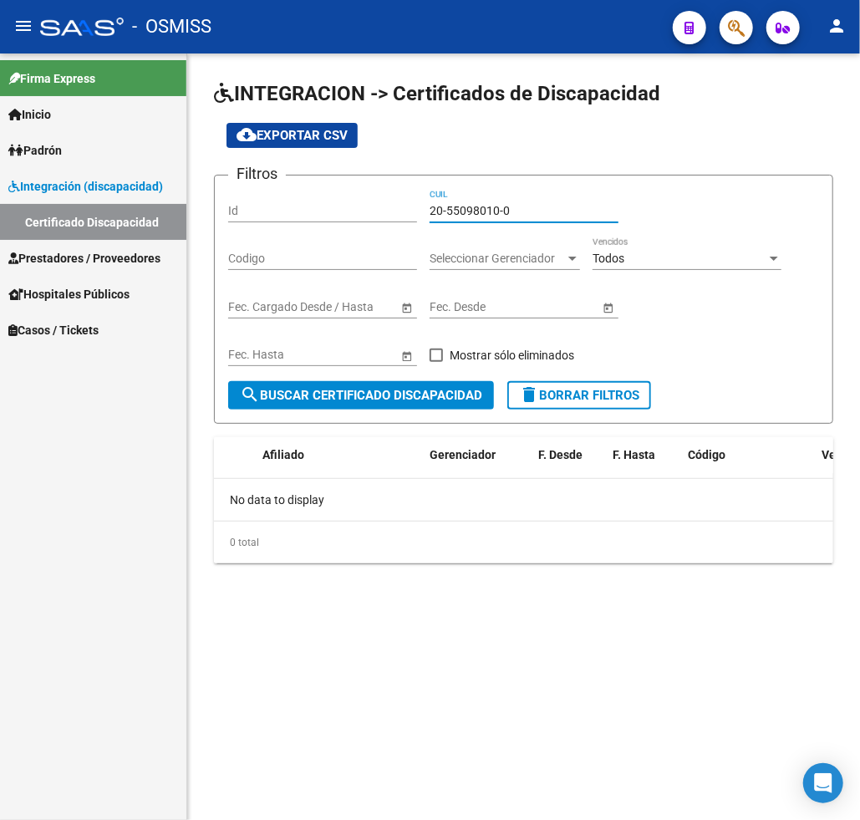
drag, startPoint x: 431, startPoint y: 206, endPoint x: 626, endPoint y: 213, distance: 195.0
click at [626, 213] on div "Filtros Id 20-55098010-0 CUIL Codigo Seleccionar Gerenciador Seleccionar Gerenc…" at bounding box center [523, 285] width 591 height 192
paste input "20-58239777-6"
type input "20-58239777-6"
drag, startPoint x: 433, startPoint y: 212, endPoint x: 567, endPoint y: 211, distance: 133.8
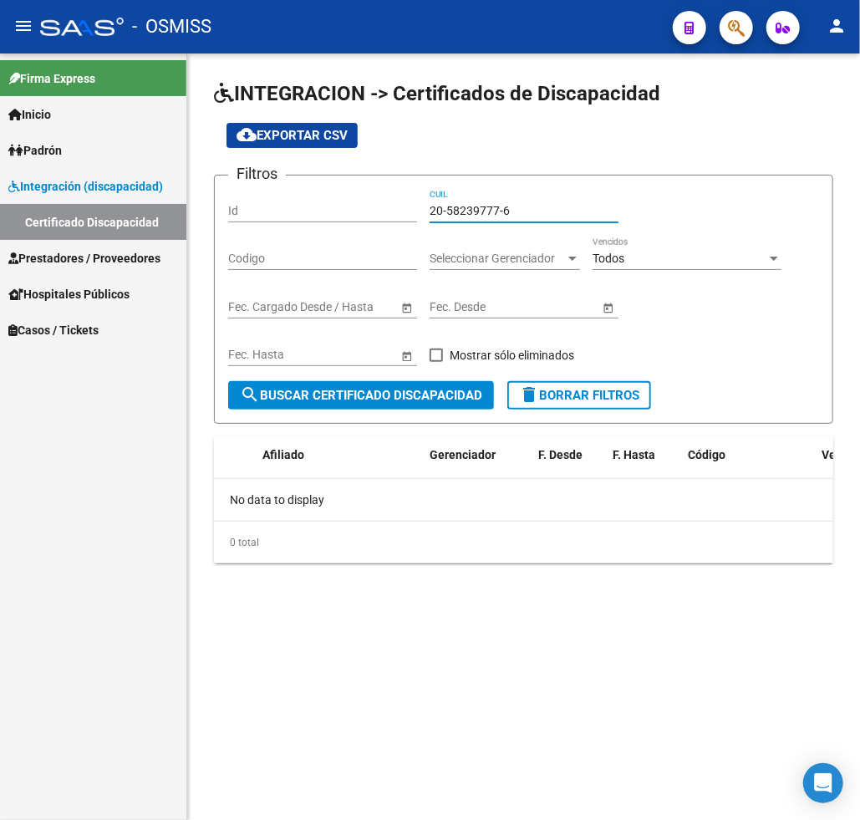
click at [567, 211] on input "20-58239777-6" at bounding box center [524, 211] width 189 height 14
paste input "27-41680377-9"
type input "27-41680377-9"
drag, startPoint x: 431, startPoint y: 214, endPoint x: 609, endPoint y: 216, distance: 178.1
click at [605, 216] on input "27-41680377-9" at bounding box center [524, 211] width 189 height 14
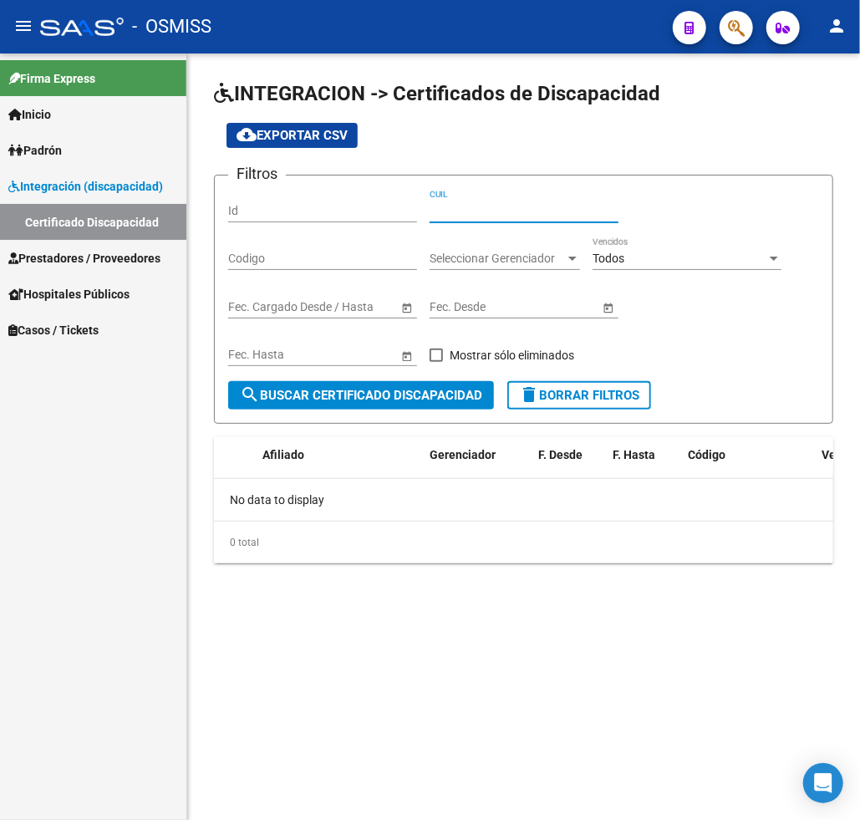
paste input "20-41095272-7"
type input "20-41095272-7"
drag, startPoint x: 429, startPoint y: 205, endPoint x: 526, endPoint y: 206, distance: 97.0
click at [526, 206] on input "20-41095272-7" at bounding box center [524, 211] width 189 height 14
paste input "20-20164622-8"
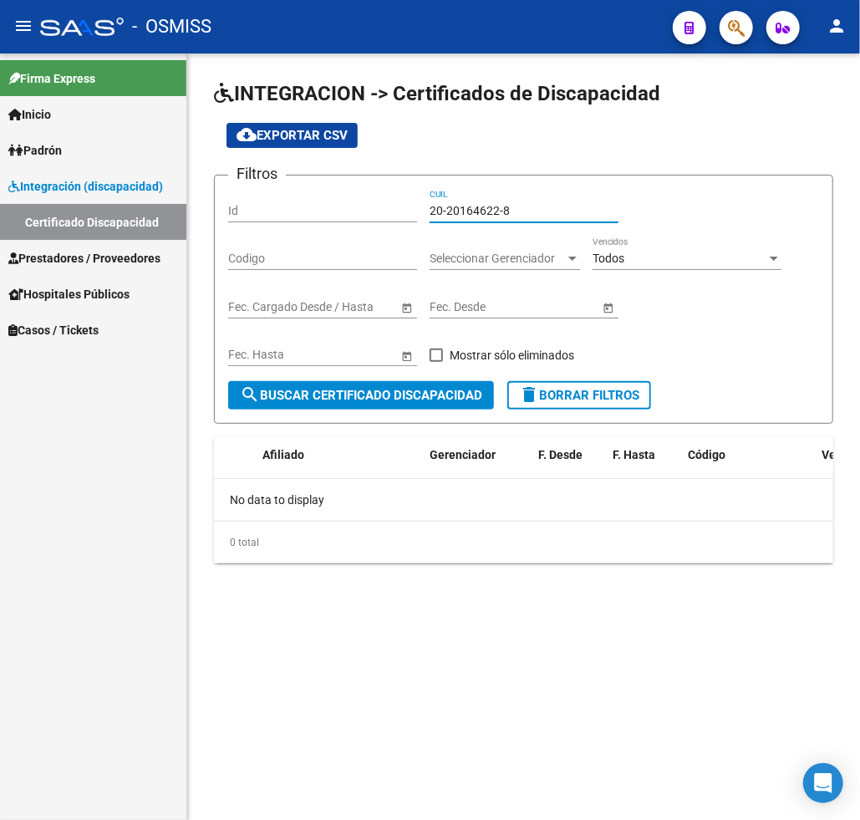
type input "20-20164622-8"
drag, startPoint x: 431, startPoint y: 208, endPoint x: 579, endPoint y: 208, distance: 148.0
click at [579, 208] on input "20-20164622-8" at bounding box center [524, 211] width 189 height 14
paste input "20-23555605-8"
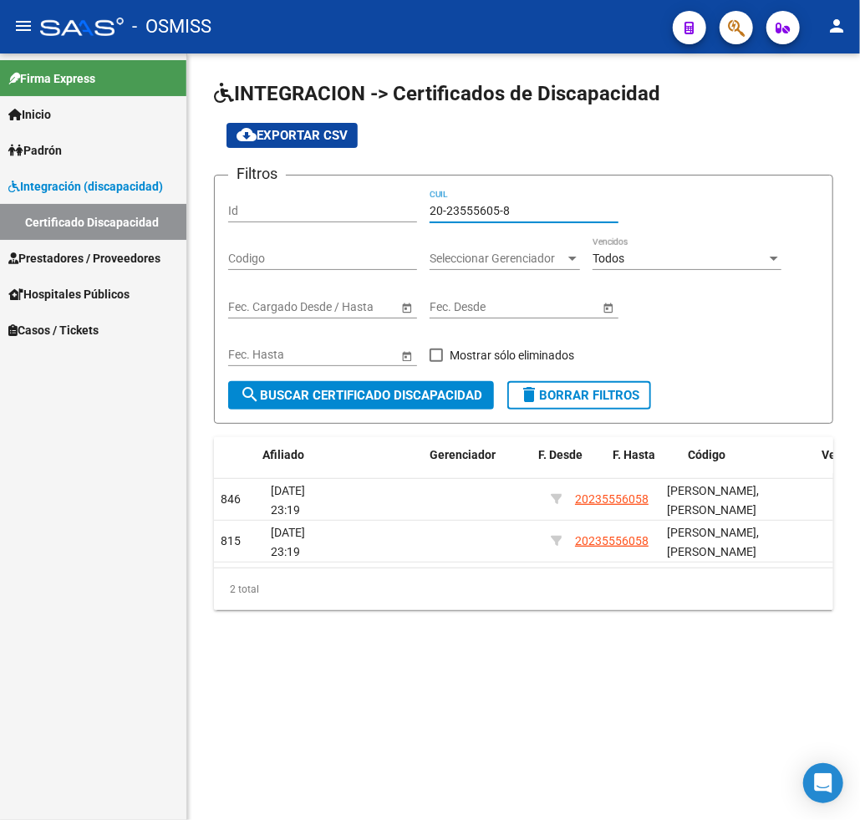
type input "20-23555605-8"
drag, startPoint x: 431, startPoint y: 213, endPoint x: 570, endPoint y: 212, distance: 138.8
click at [570, 212] on input "20-23555605-8" at bounding box center [524, 211] width 189 height 14
paste input "27-22849578-1"
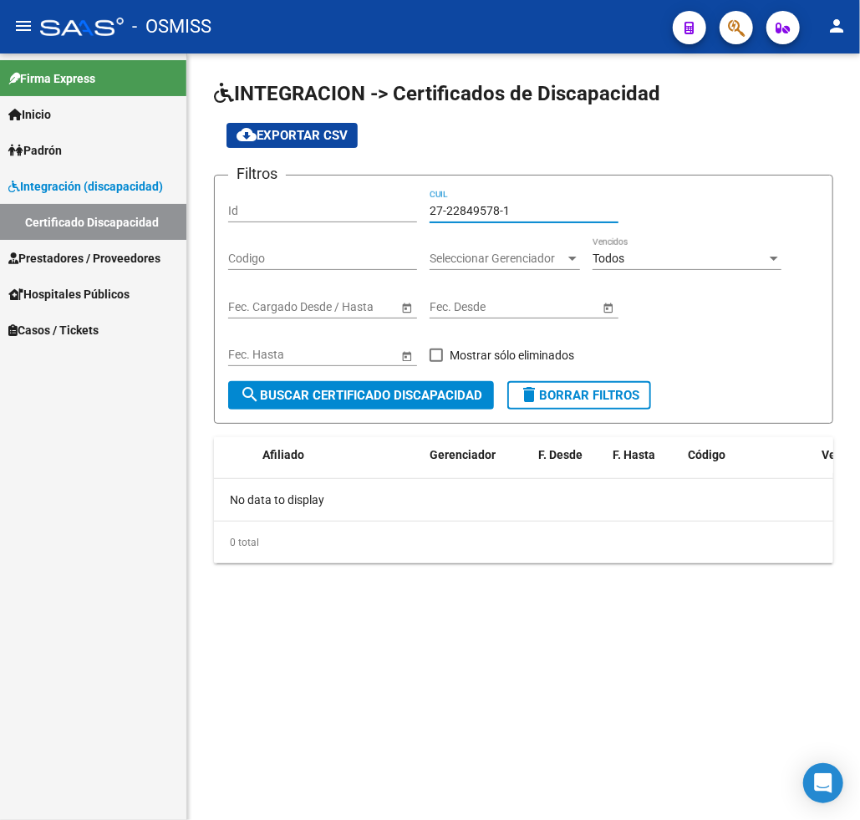
type input "27-22849578-1"
drag, startPoint x: 429, startPoint y: 208, endPoint x: 559, endPoint y: 209, distance: 130.4
click at [559, 209] on input "27-22849578-1" at bounding box center [524, 211] width 189 height 14
paste input "27-18449128-7"
type input "27-18449128-7"
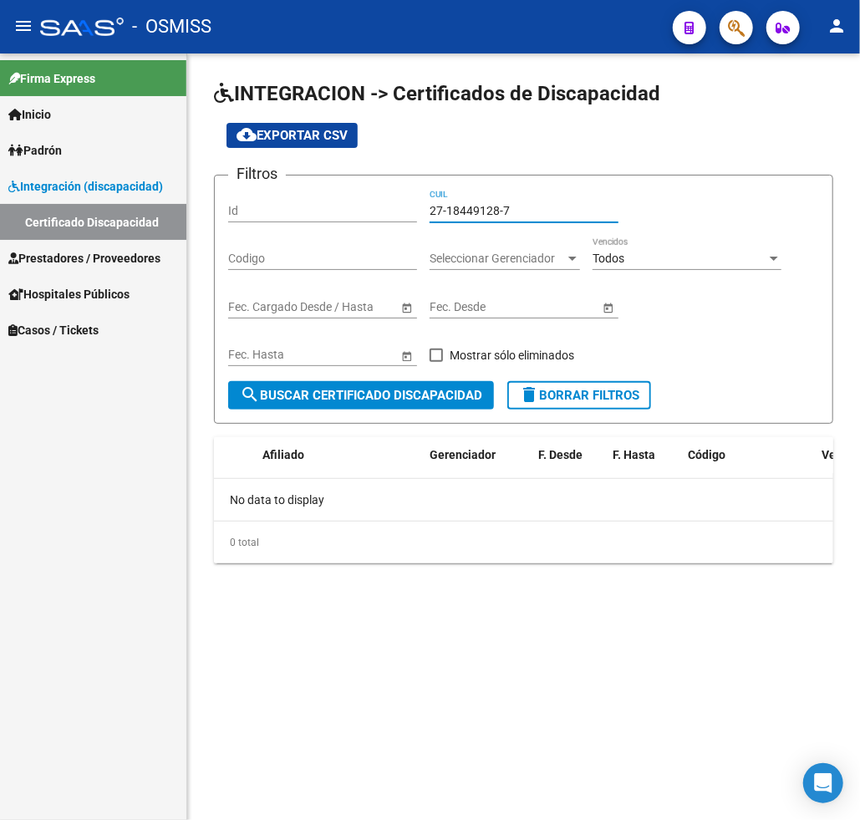
drag, startPoint x: 431, startPoint y: 211, endPoint x: 569, endPoint y: 211, distance: 138.8
click at [569, 211] on input "27-18449128-7" at bounding box center [524, 211] width 189 height 14
paste input "20-16640128-4"
type input "20-16640128-4"
drag, startPoint x: 430, startPoint y: 203, endPoint x: 562, endPoint y: 203, distance: 132.1
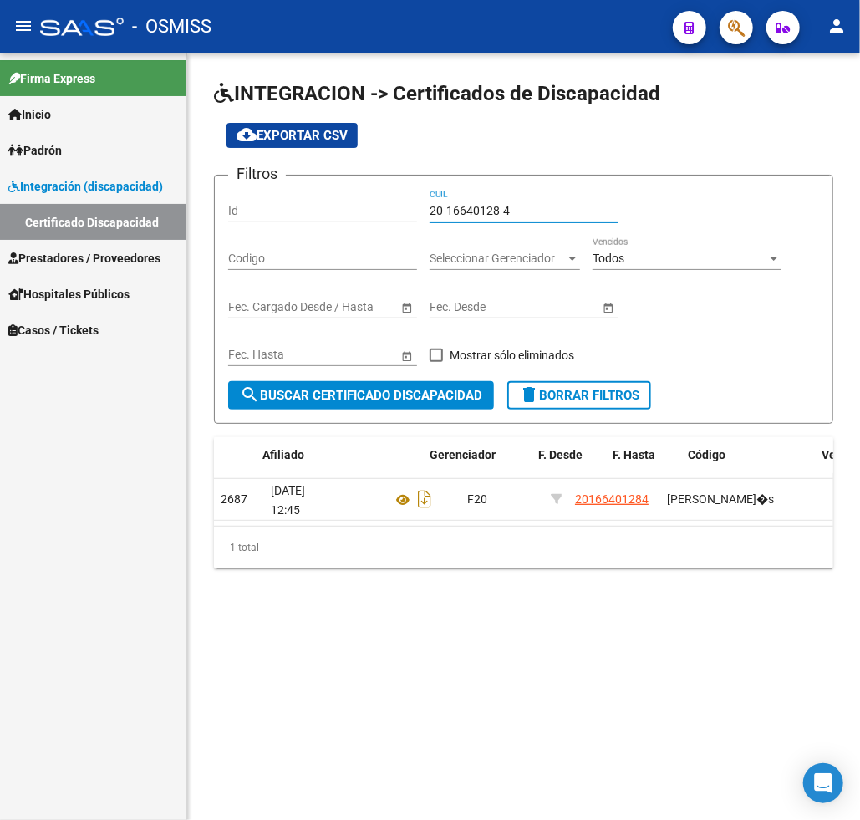
click at [562, 204] on input "20-16640128-4" at bounding box center [524, 211] width 189 height 14
paste input "27-18654365-9"
type input "27-18654365-9"
drag, startPoint x: 430, startPoint y: 207, endPoint x: 579, endPoint y: 207, distance: 149.7
click at [579, 207] on input "27-18654365-9" at bounding box center [524, 211] width 189 height 14
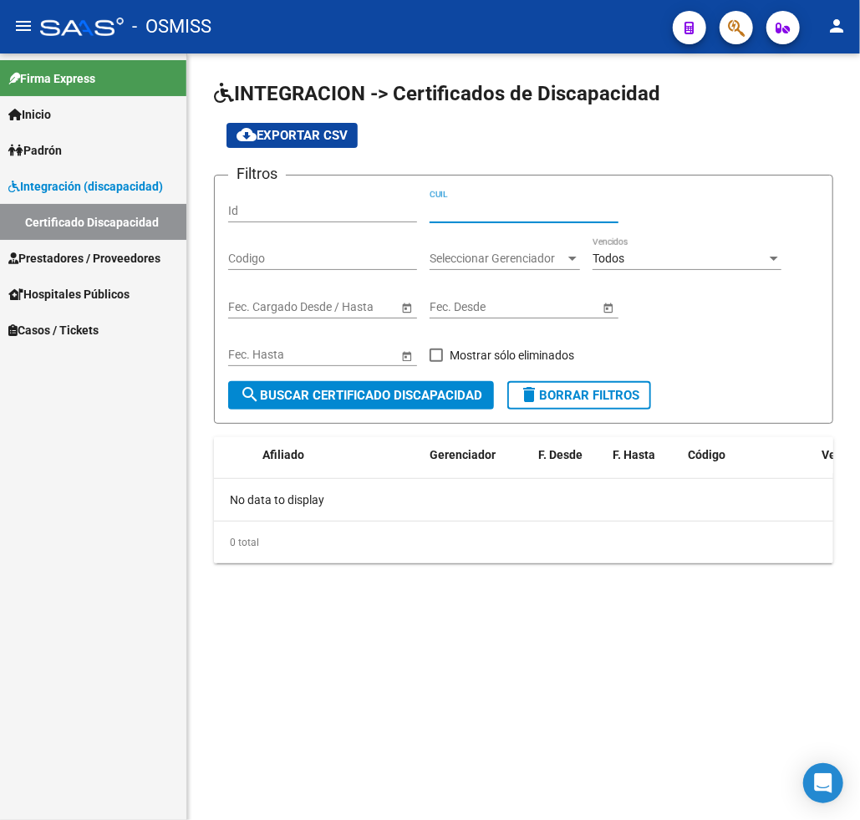
paste input "20-37232056-8"
type input "20-37232056-8"
drag, startPoint x: 433, startPoint y: 212, endPoint x: 578, endPoint y: 204, distance: 144.8
click at [578, 204] on input "20-37232056-8" at bounding box center [524, 211] width 189 height 14
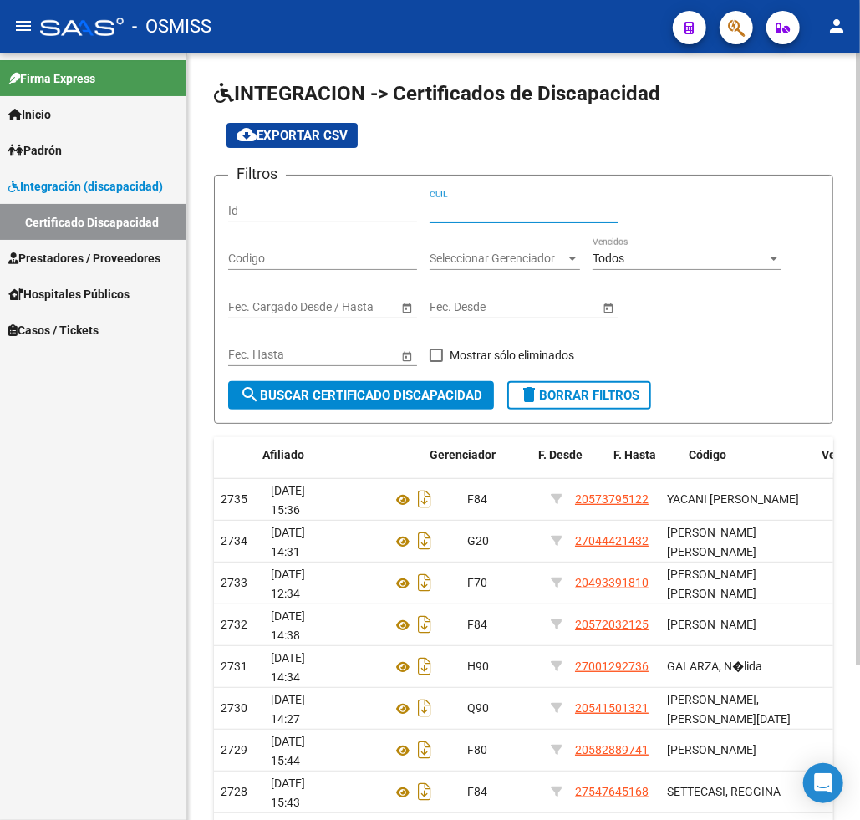
click at [430, 212] on input "CUIL" at bounding box center [524, 211] width 189 height 14
paste input "20-42836564-0"
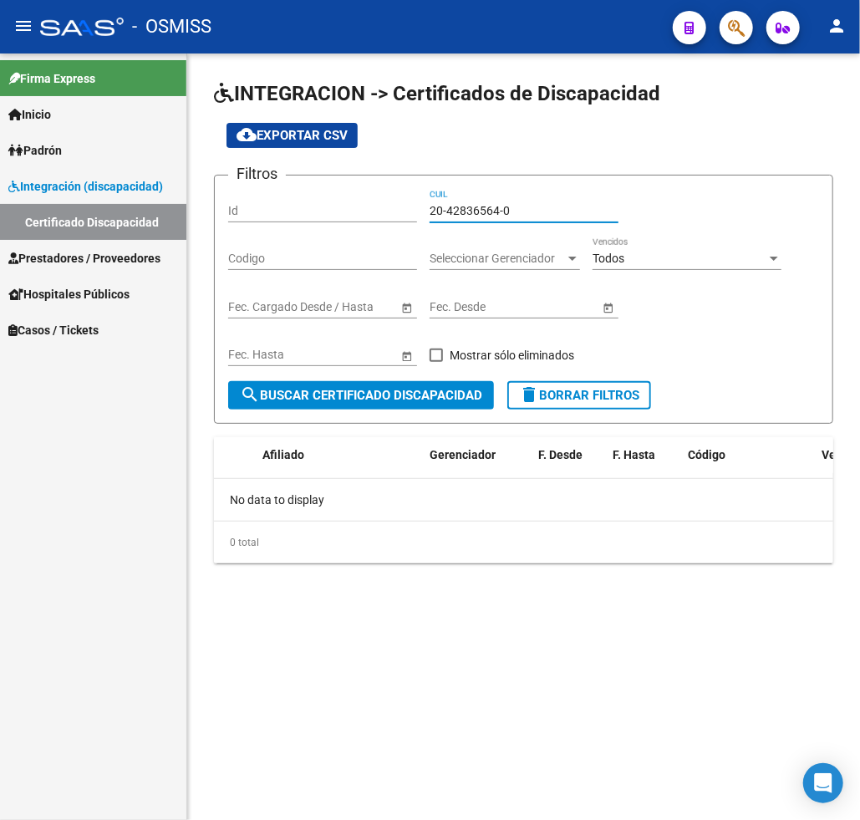
type input "20-42836564-0"
drag, startPoint x: 432, startPoint y: 207, endPoint x: 595, endPoint y: 207, distance: 163.0
click at [595, 207] on input "20-42836564-0" at bounding box center [524, 211] width 189 height 14
paste input "27-45673293-9"
type input "27-45673293-9"
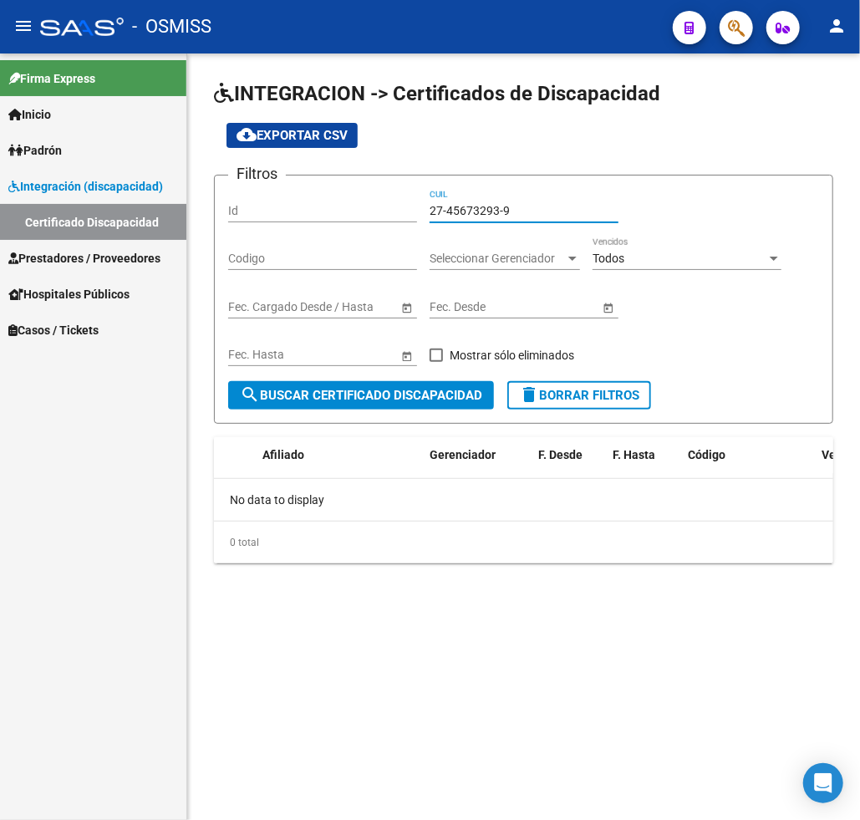
drag, startPoint x: 430, startPoint y: 207, endPoint x: 599, endPoint y: 208, distance: 169.7
click at [599, 208] on input "27-45673293-9" at bounding box center [524, 211] width 189 height 14
paste input "27-43101428-4"
type input "27-43101428-4"
drag, startPoint x: 430, startPoint y: 207, endPoint x: 664, endPoint y: 211, distance: 234.1
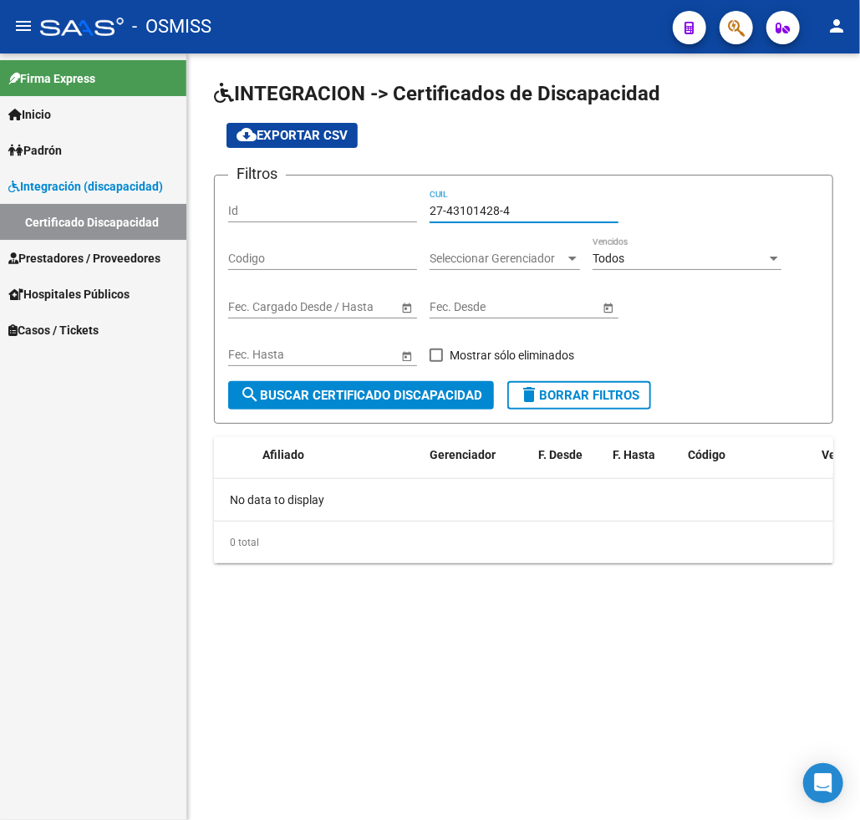
click at [664, 211] on div "Filtros Id 27-43101428-4 CUIL Codigo Seleccionar Gerenciador Seleccionar Gerenc…" at bounding box center [523, 285] width 591 height 192
paste input "23-44793804-9"
type input "23-44793804-9"
drag, startPoint x: 431, startPoint y: 207, endPoint x: 573, endPoint y: 207, distance: 142.1
click at [573, 207] on input "23-44793804-9" at bounding box center [524, 211] width 189 height 14
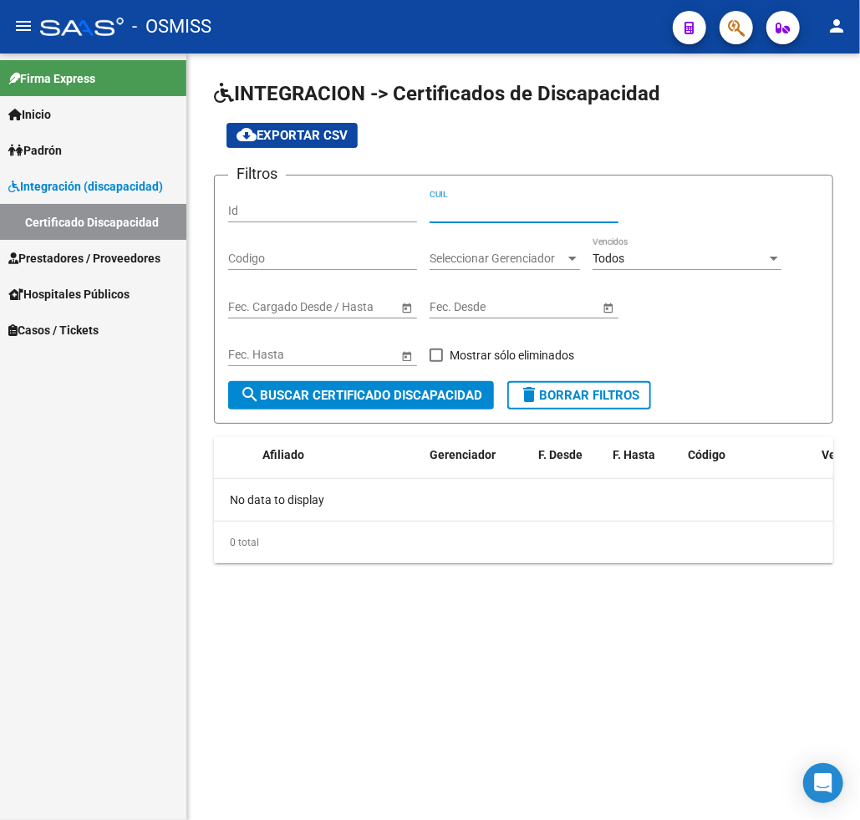
paste input "20-44306902-0"
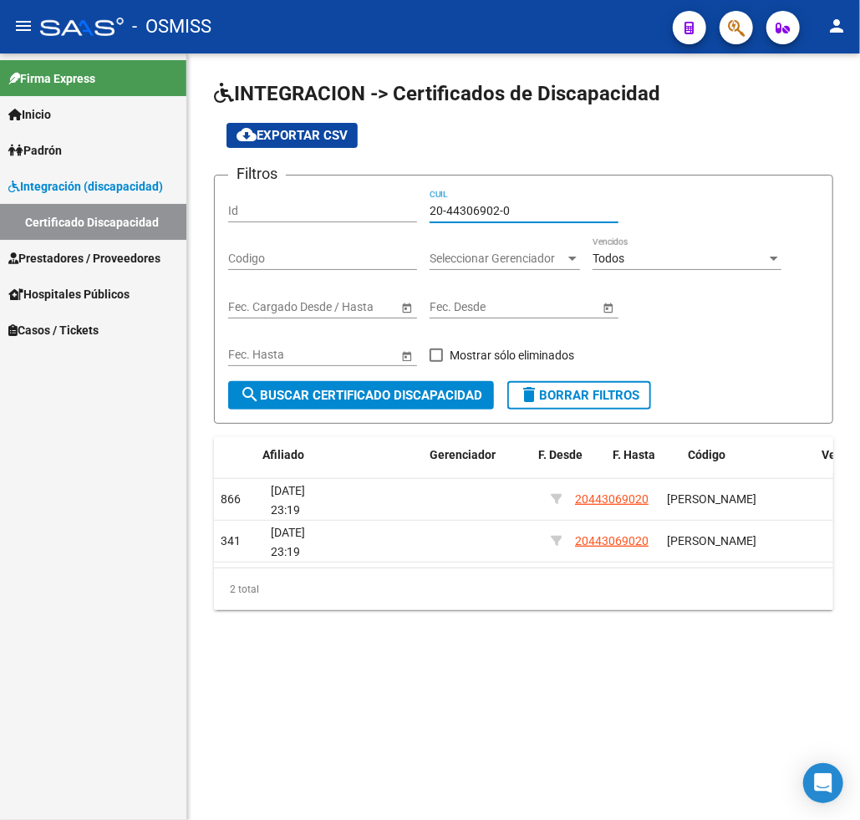
type input "20-44306902-0"
drag, startPoint x: 431, startPoint y: 207, endPoint x: 569, endPoint y: 207, distance: 138.0
click at [569, 207] on input "20-44306902-0" at bounding box center [524, 211] width 189 height 14
paste input "20-42763356-0"
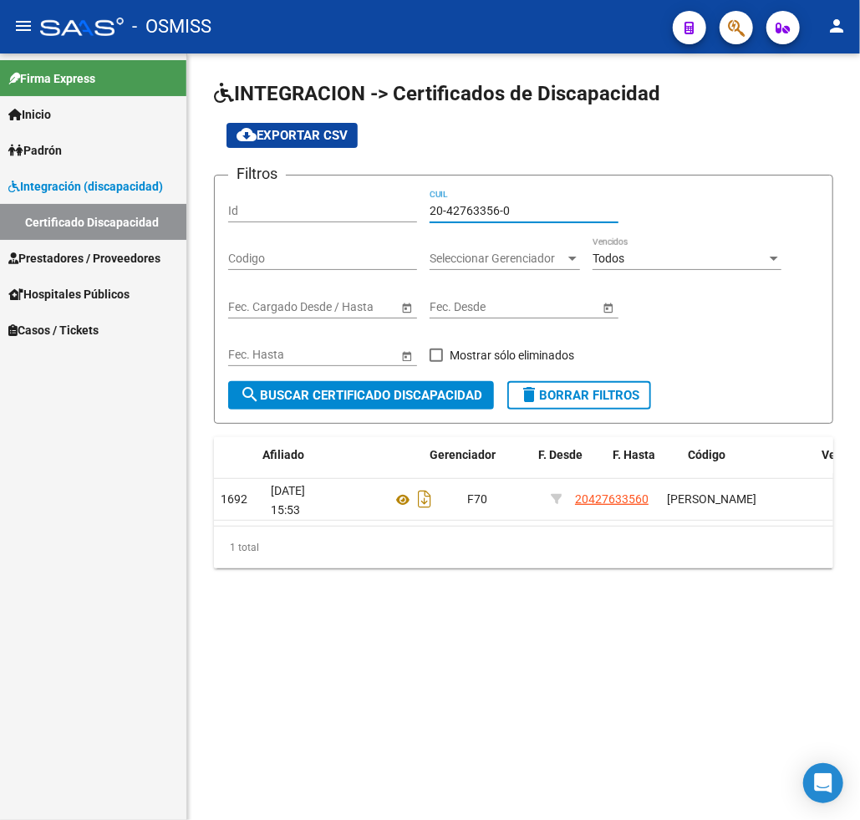
type input "20-42763356-0"
drag, startPoint x: 429, startPoint y: 208, endPoint x: 599, endPoint y: 212, distance: 169.8
click at [599, 212] on input "20-42763356-0" at bounding box center [524, 211] width 189 height 14
paste input "20-44731532-8"
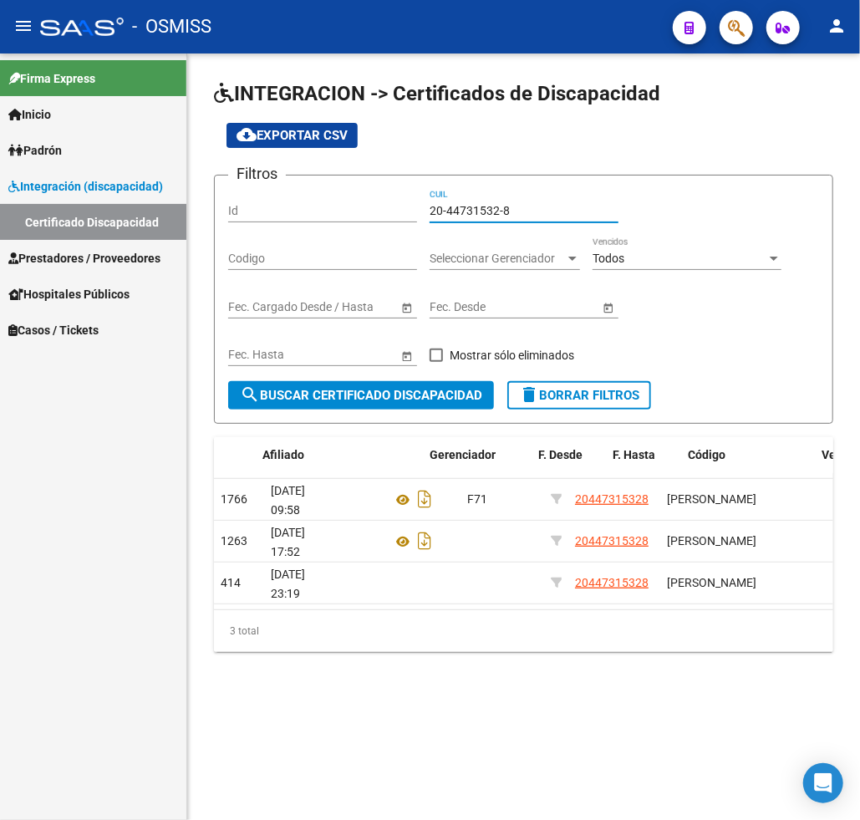
type input "20-44731532-8"
drag, startPoint x: 431, startPoint y: 205, endPoint x: 523, endPoint y: 205, distance: 92.0
click at [523, 205] on input "20-44731532-8" at bounding box center [524, 211] width 189 height 14
paste input "20-43379111-9"
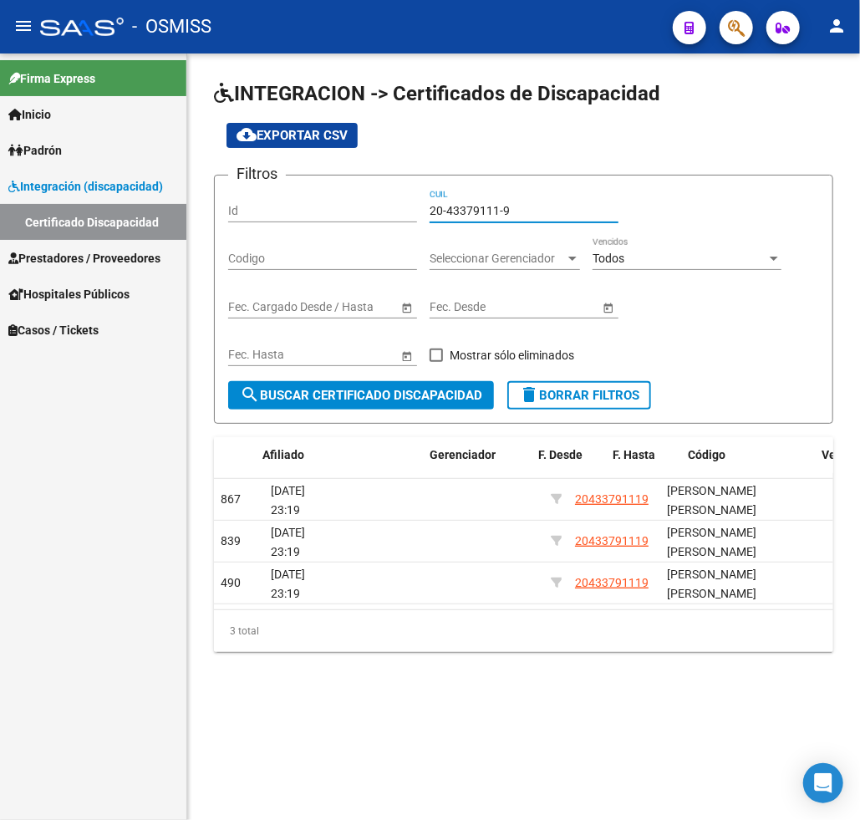
type input "20-43379111-9"
drag, startPoint x: 431, startPoint y: 202, endPoint x: 564, endPoint y: 202, distance: 132.9
click at [564, 204] on input "20-43379111-9" at bounding box center [524, 211] width 189 height 14
paste input "20-42880801-1"
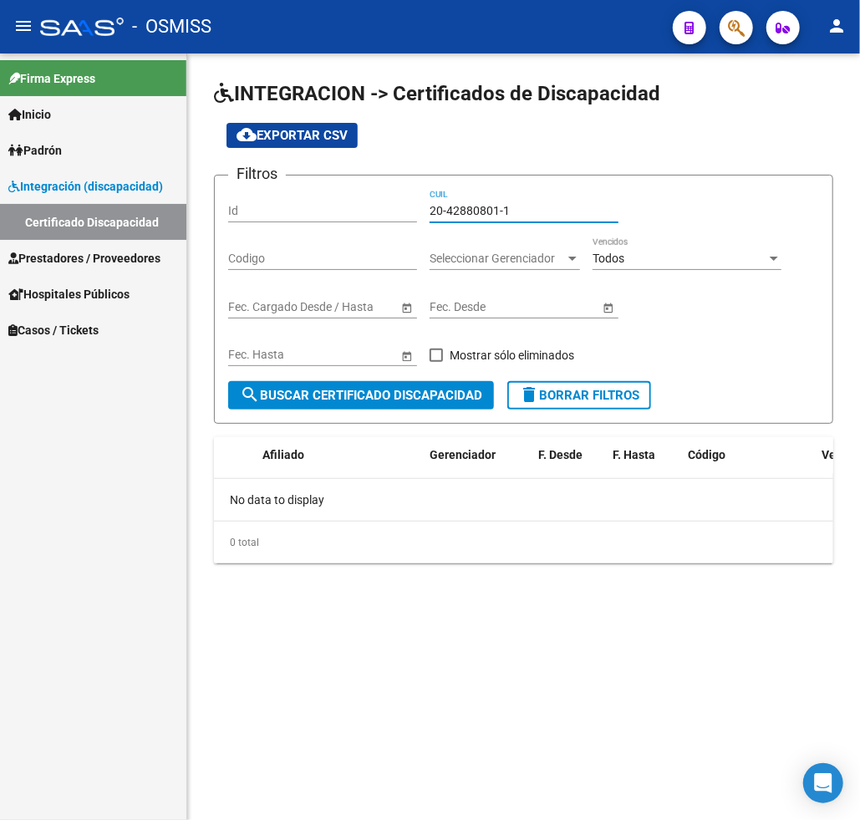
type input "20-42880801-1"
drag, startPoint x: 429, startPoint y: 207, endPoint x: 548, endPoint y: 207, distance: 119.6
click at [548, 207] on input "20-42880801-1" at bounding box center [524, 211] width 189 height 14
paste input "20-44137266-4"
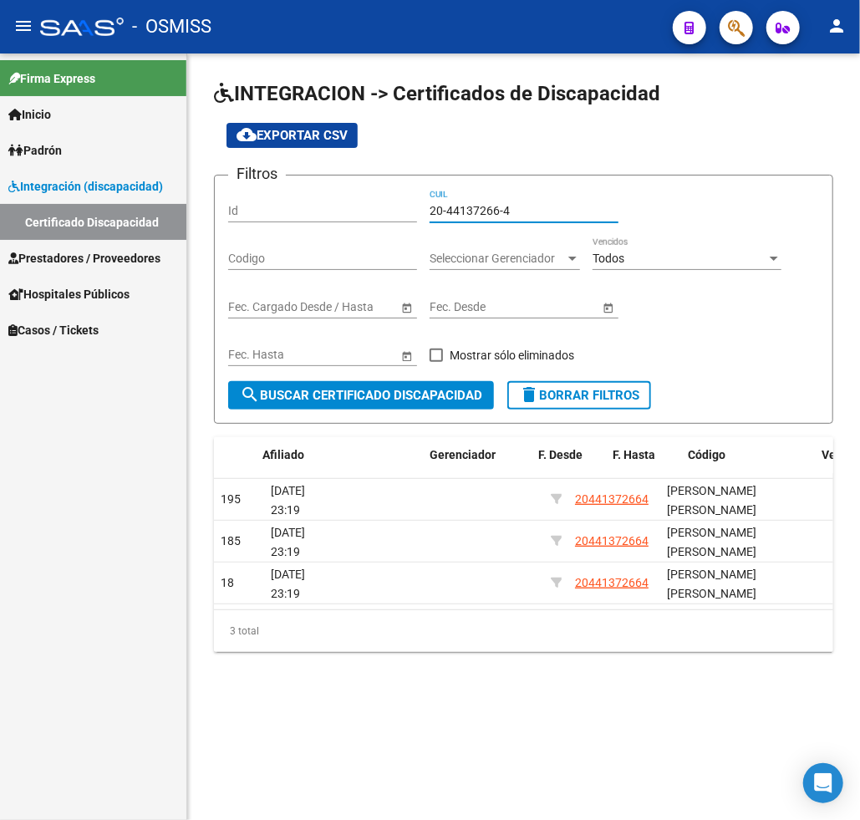
type input "20-44137266-4"
click at [426, 211] on div "Filtros Id 20-44137266-4 CUIL Codigo Seleccionar Gerenciador Seleccionar Gerenc…" at bounding box center [523, 285] width 591 height 192
drag, startPoint x: 431, startPoint y: 207, endPoint x: 571, endPoint y: 207, distance: 140.5
click at [571, 207] on input "20-44137266-4" at bounding box center [524, 211] width 189 height 14
paste input "20-43492820-7"
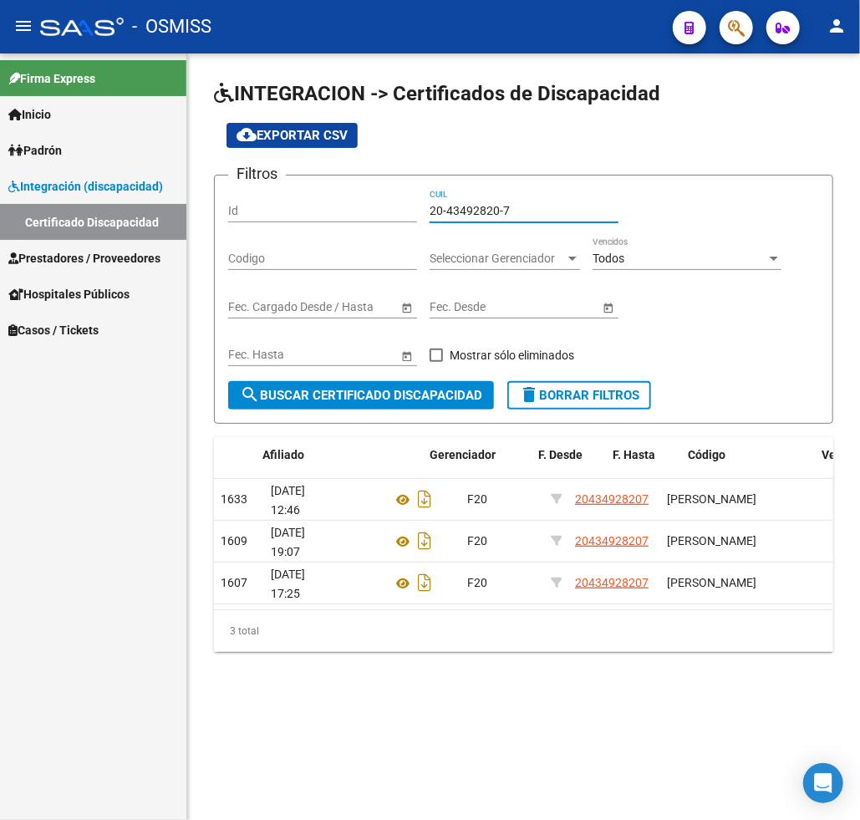
type input "20-43492820-7"
click at [434, 209] on input "20-43492820-7" at bounding box center [524, 211] width 189 height 14
drag, startPoint x: 431, startPoint y: 208, endPoint x: 551, endPoint y: 208, distance: 119.6
click at [551, 208] on input "20-43492820-7" at bounding box center [524, 211] width 189 height 14
paste input "20-44137266-4"
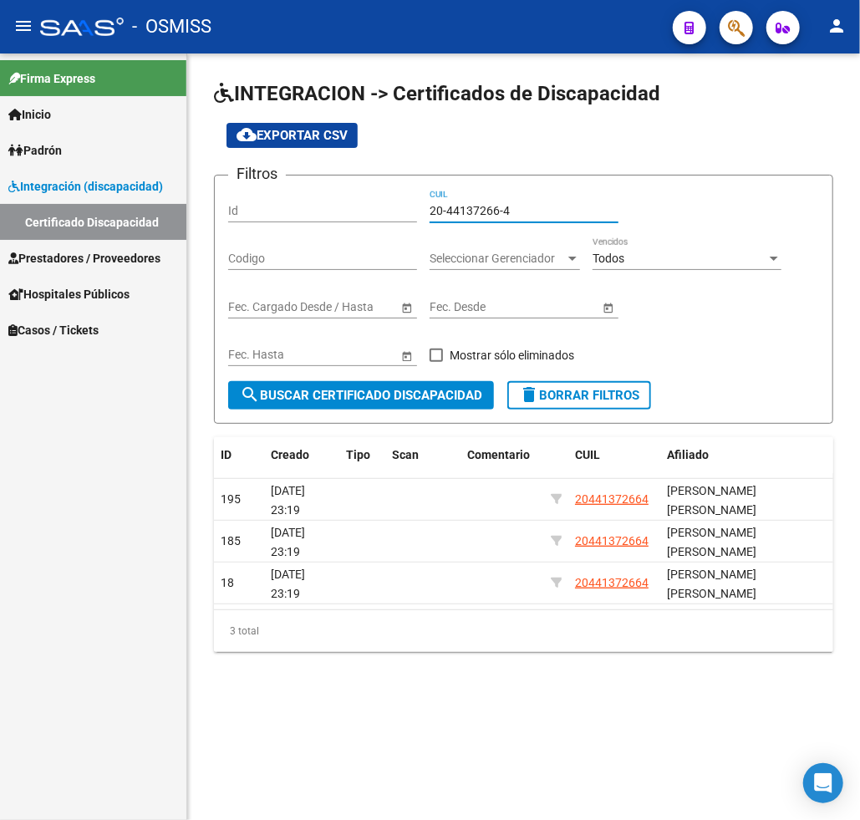
type input "20-44137266-4"
drag, startPoint x: 431, startPoint y: 207, endPoint x: 537, endPoint y: 209, distance: 106.2
click at [537, 209] on input "20-44137266-4" at bounding box center [524, 211] width 189 height 14
paste input "20-45771197-3"
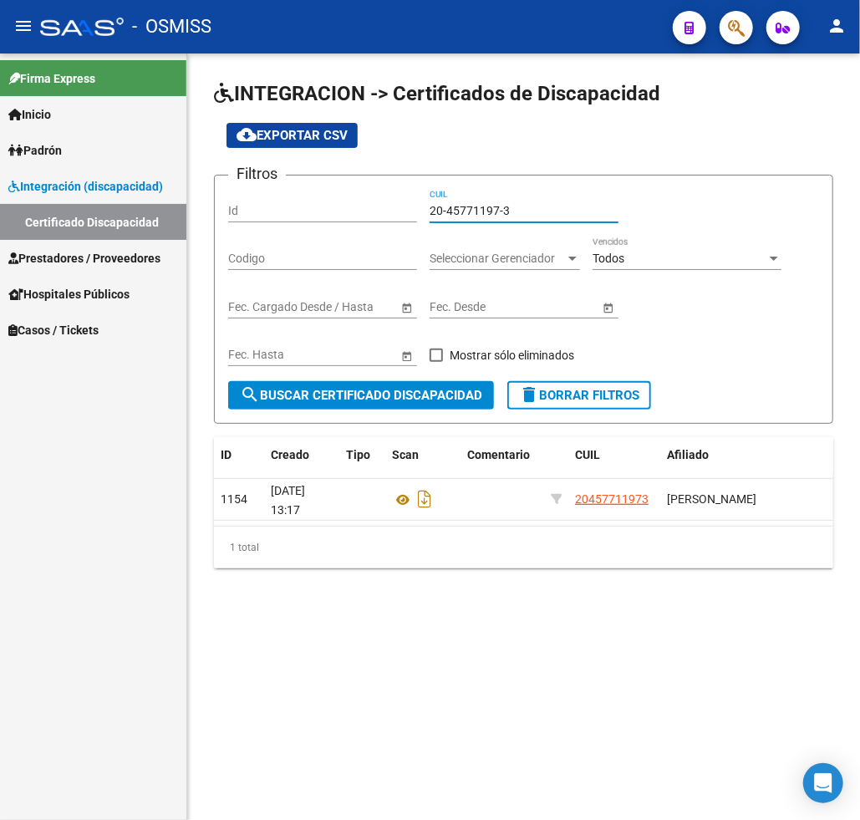
type input "20-45771197-3"
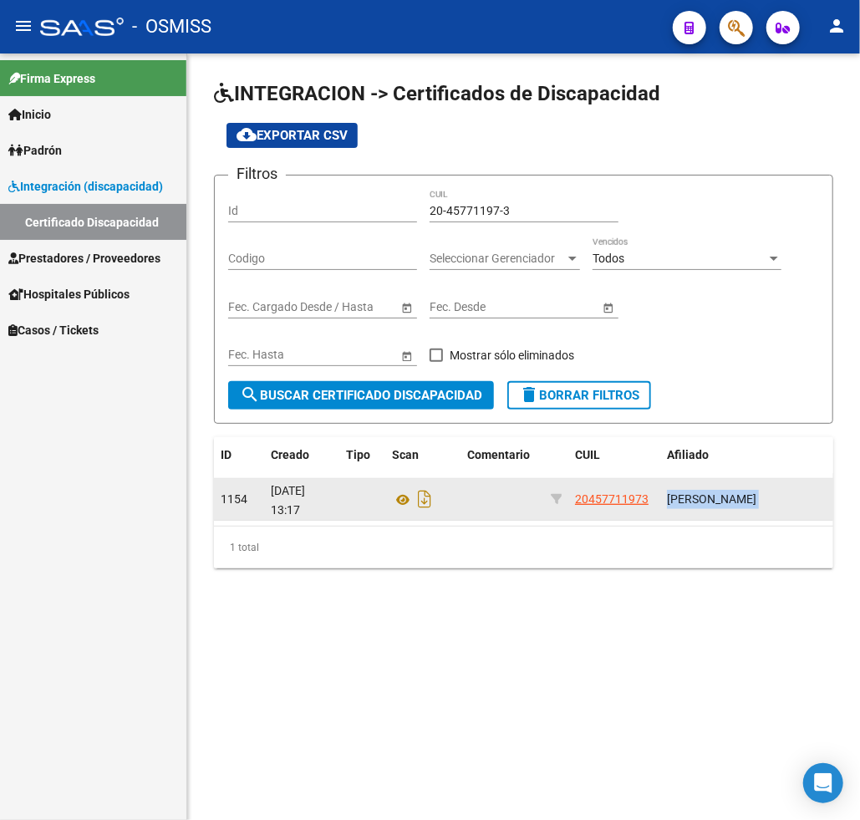
drag, startPoint x: 371, startPoint y: 522, endPoint x: 599, endPoint y: 515, distance: 227.5
click at [599, 515] on datatable-body "1154 [DATE] 13:17 20457711973 [PERSON_NAME] B15 - Boreal [DATE] [DATE] ARG02000…" at bounding box center [524, 502] width 620 height 47
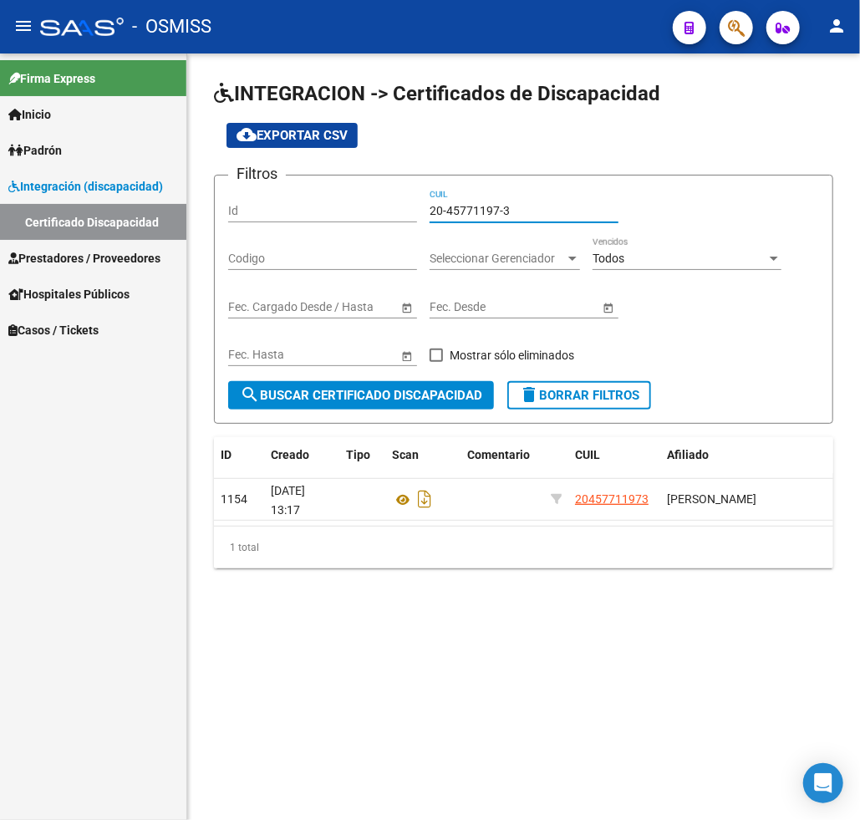
drag, startPoint x: 429, startPoint y: 207, endPoint x: 542, endPoint y: 207, distance: 112.9
click at [542, 207] on input "20-45771197-3" at bounding box center [524, 211] width 189 height 14
paste input "20-45690020-9"
type input "20-45690020-9"
drag, startPoint x: 431, startPoint y: 207, endPoint x: 579, endPoint y: 207, distance: 148.0
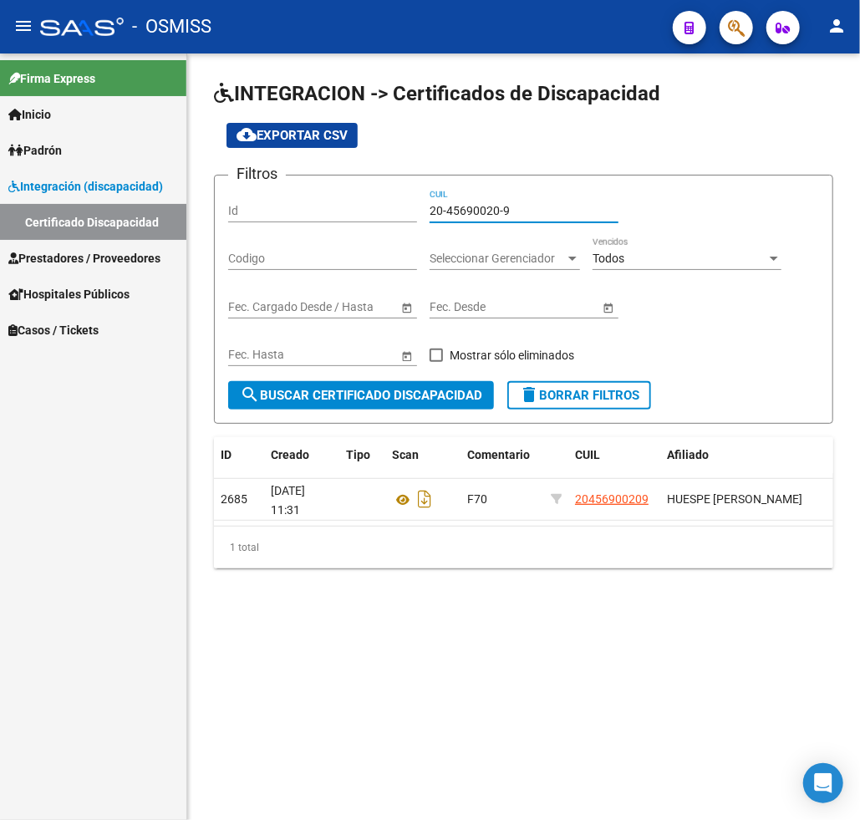
click at [579, 207] on input "20-45690020-9" at bounding box center [524, 211] width 189 height 14
paste input "20-45800218-6"
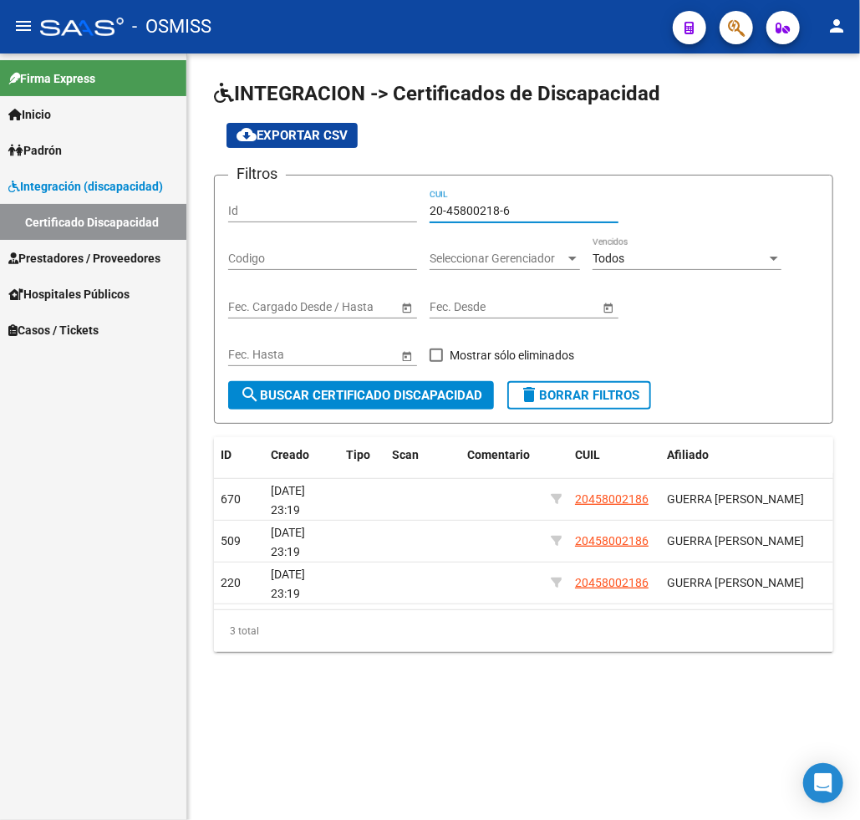
type input "20-45800218-6"
drag, startPoint x: 431, startPoint y: 208, endPoint x: 542, endPoint y: 211, distance: 110.4
click at [542, 211] on input "20-45800218-6" at bounding box center [524, 211] width 189 height 14
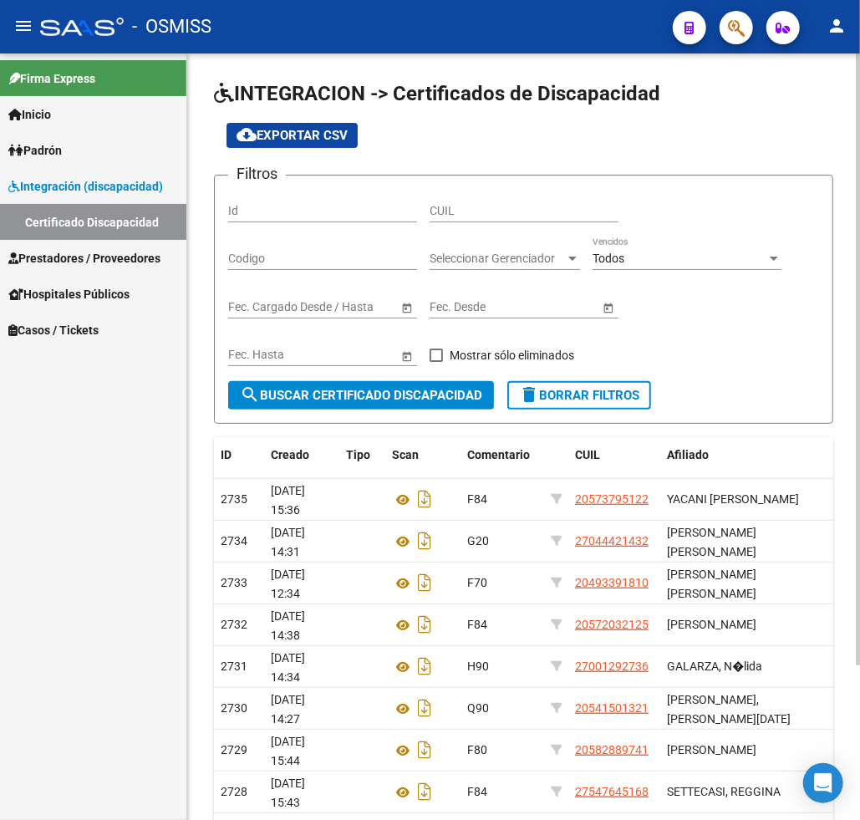
click at [446, 214] on input "CUIL" at bounding box center [524, 211] width 189 height 14
paste input "27-45359239-7"
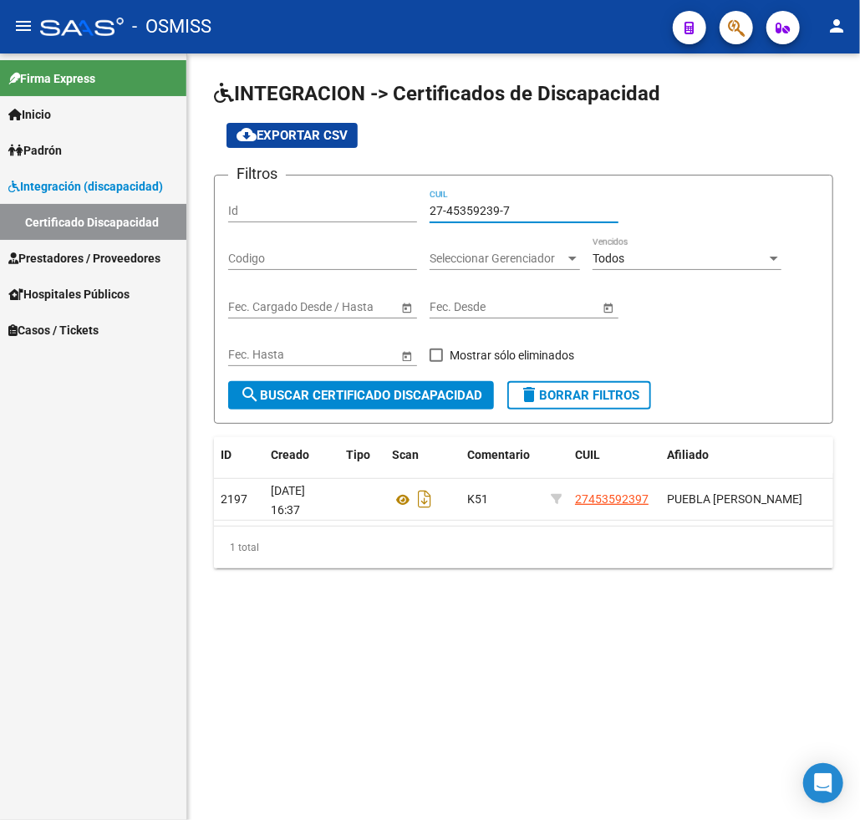
type input "27-45359239-7"
drag, startPoint x: 430, startPoint y: 206, endPoint x: 624, endPoint y: 207, distance: 194.0
click at [622, 206] on div "Filtros Id 27-45359239-7 CUIL Codigo Seleccionar Gerenciador Seleccionar Gerenc…" at bounding box center [523, 285] width 591 height 192
paste input "20-45255115-3"
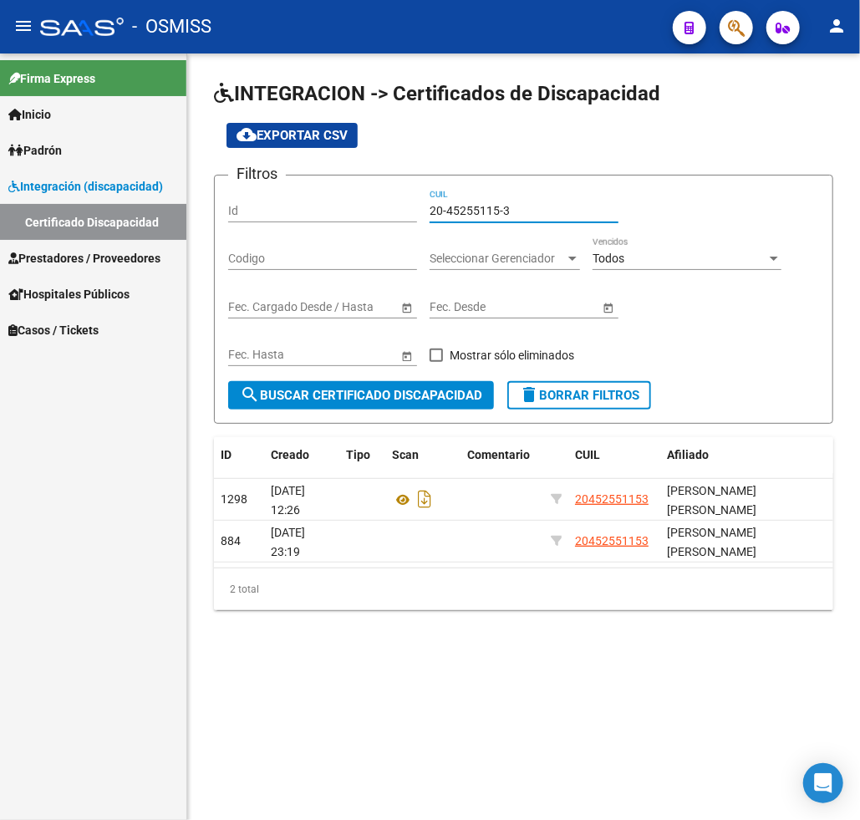
type input "20-45255115-3"
drag, startPoint x: 428, startPoint y: 209, endPoint x: 555, endPoint y: 209, distance: 127.1
click at [555, 209] on div "Filtros Id 20-45255115-3 CUIL Codigo Seleccionar Gerenciador Seleccionar Gerenc…" at bounding box center [523, 285] width 591 height 192
drag, startPoint x: 432, startPoint y: 206, endPoint x: 593, endPoint y: 206, distance: 160.5
click at [593, 206] on input "20-45255115-3" at bounding box center [524, 211] width 189 height 14
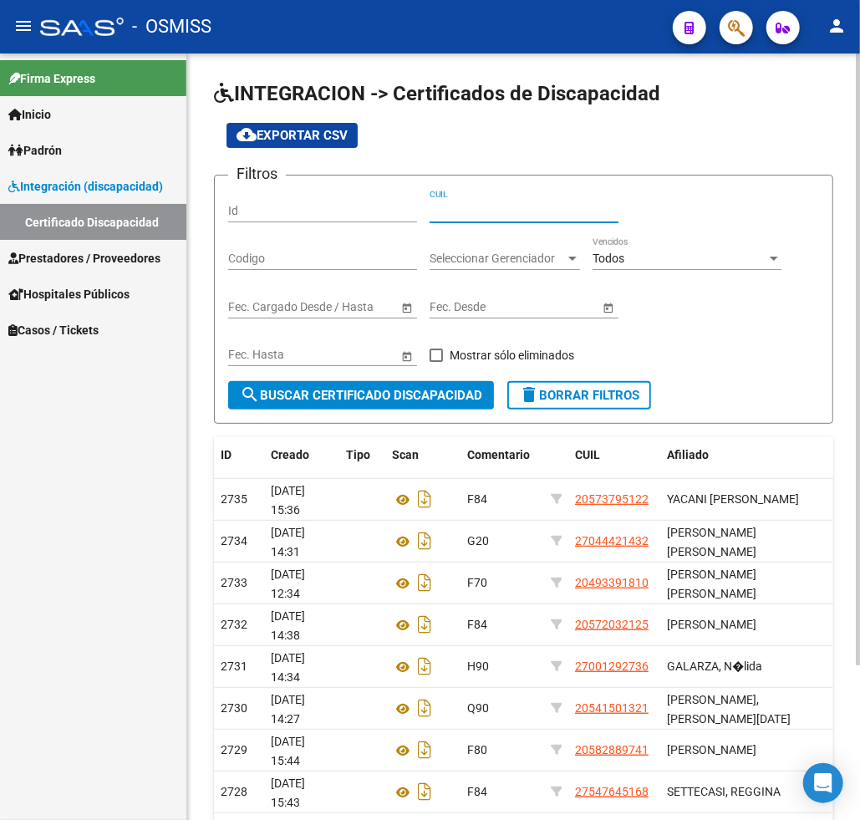
click at [461, 213] on input "CUIL" at bounding box center [524, 211] width 189 height 14
paste input "20-95181163-8"
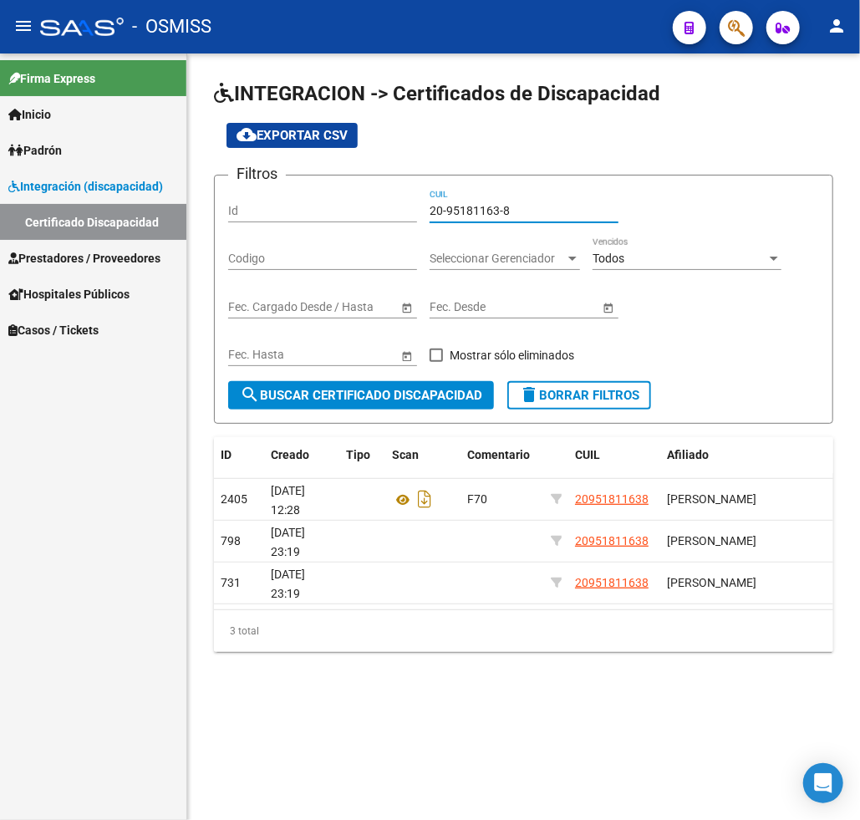
type input "20-95181163-8"
drag, startPoint x: 432, startPoint y: 204, endPoint x: 620, endPoint y: 204, distance: 187.3
click at [620, 204] on div "Filtros Id 20-95181163-8 CUIL Codigo Seleccionar Gerenciador Seleccionar Gerenc…" at bounding box center [523, 285] width 591 height 192
paste input "27-44201553-3"
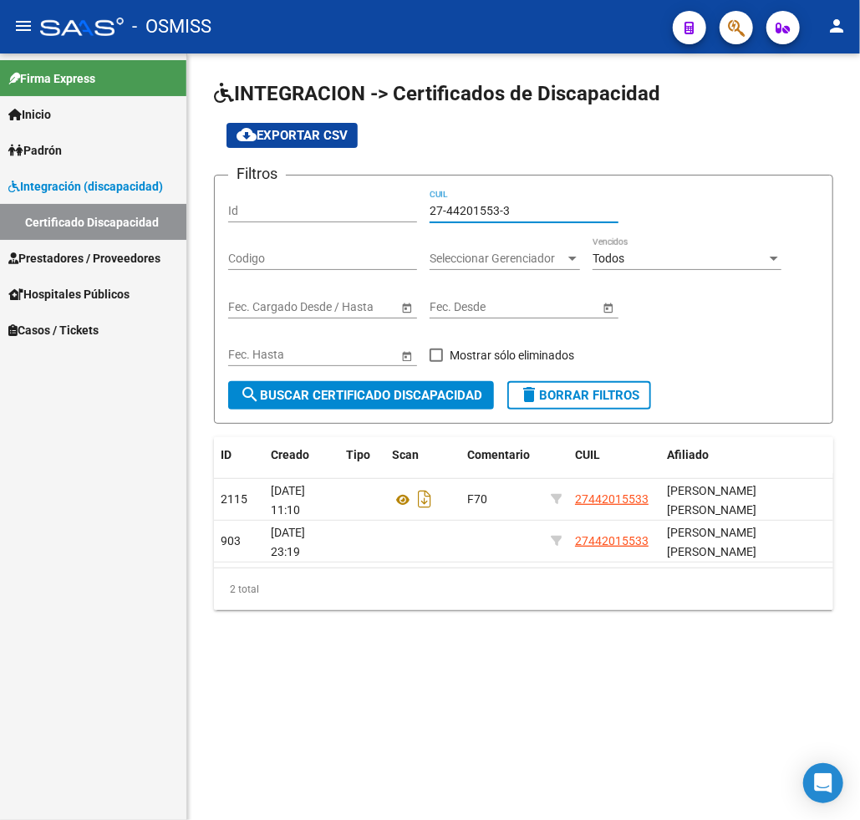
type input "27-44201553-3"
drag, startPoint x: 426, startPoint y: 207, endPoint x: 445, endPoint y: 212, distance: 19.9
click at [558, 207] on div "Filtros Id 27-44201553-3 CUIL Codigo Seleccionar Gerenciador Seleccionar Gerenc…" at bounding box center [523, 285] width 591 height 192
drag, startPoint x: 430, startPoint y: 211, endPoint x: 535, endPoint y: 211, distance: 105.3
click at [535, 211] on input "27-44201553-3" at bounding box center [524, 211] width 189 height 14
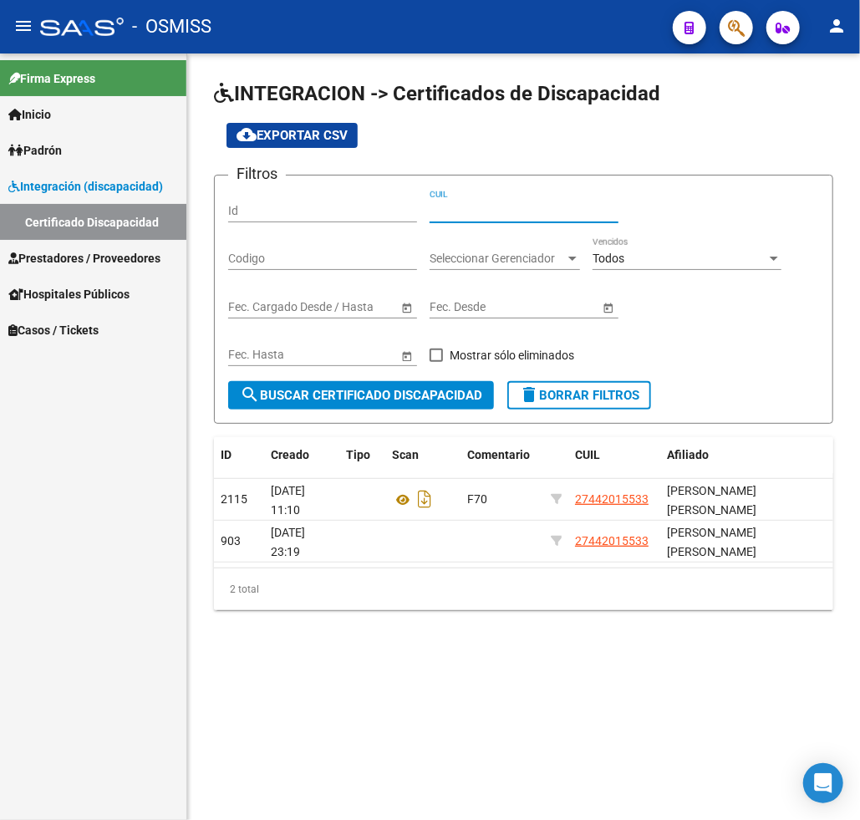
paste input "20-42721937-3"
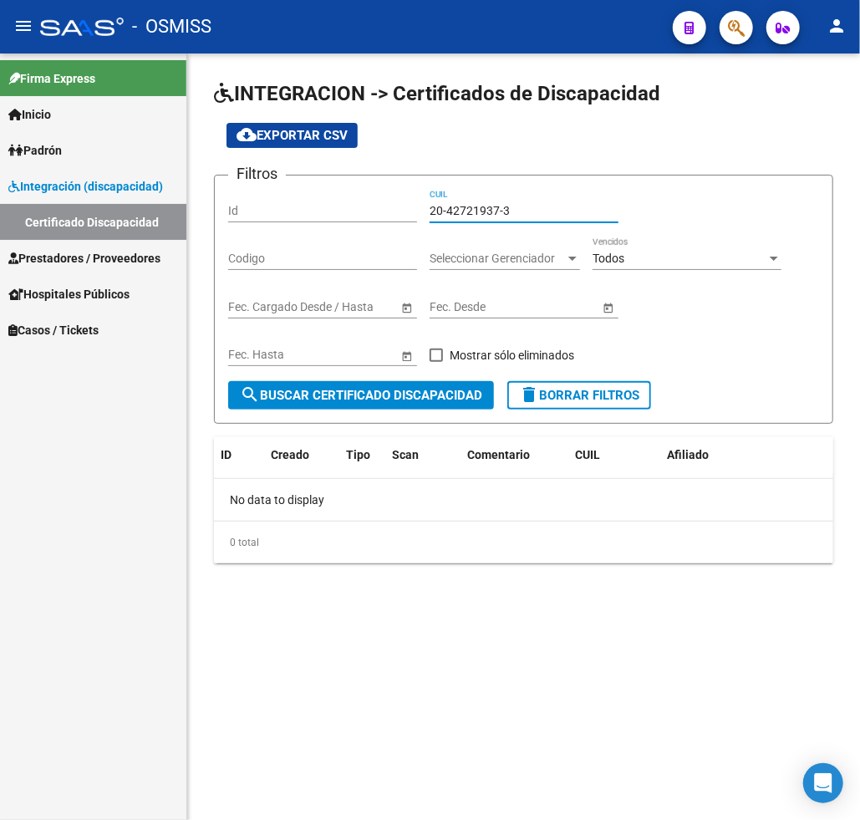
type input "20-42721937-3"
drag, startPoint x: 430, startPoint y: 207, endPoint x: 575, endPoint y: 207, distance: 145.5
click at [575, 207] on input "20-42721937-3" at bounding box center [524, 211] width 189 height 14
paste input "20-45205077-4"
type input "20-45205077-4"
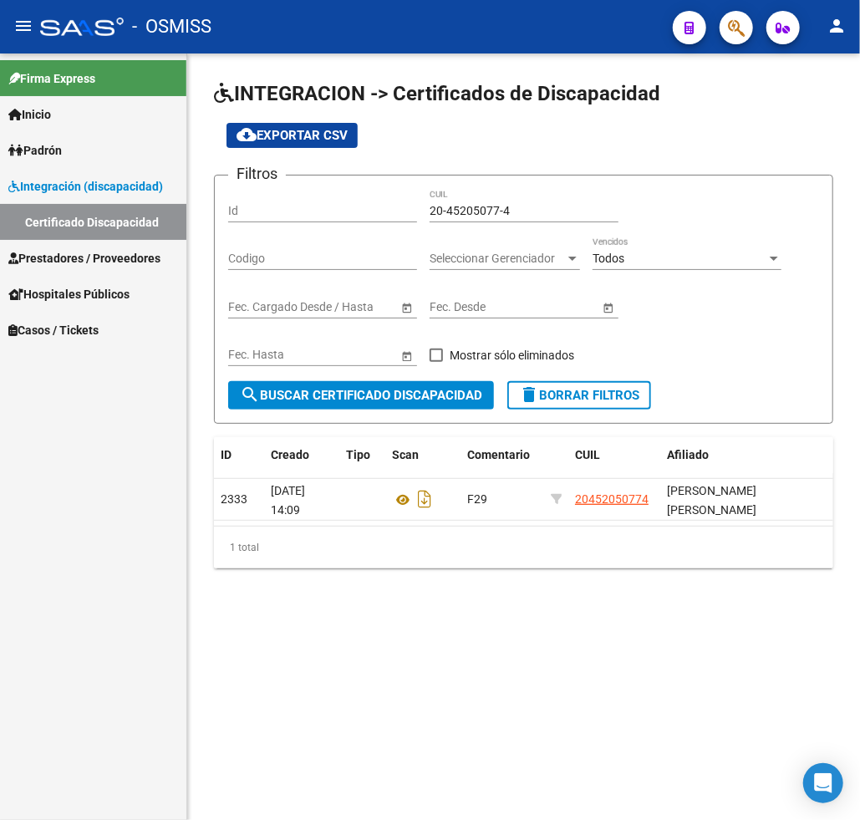
drag, startPoint x: 428, startPoint y: 207, endPoint x: 501, endPoint y: 207, distance: 72.7
click at [501, 207] on div "Filtros Id 20-45205077-4 CUIL Codigo Seleccionar Gerenciador Seleccionar Gerenc…" at bounding box center [523, 285] width 591 height 192
drag, startPoint x: 431, startPoint y: 207, endPoint x: 595, endPoint y: 207, distance: 164.7
click at [595, 207] on input "20-45205077-4" at bounding box center [524, 211] width 189 height 14
paste input "20-42721937-3"
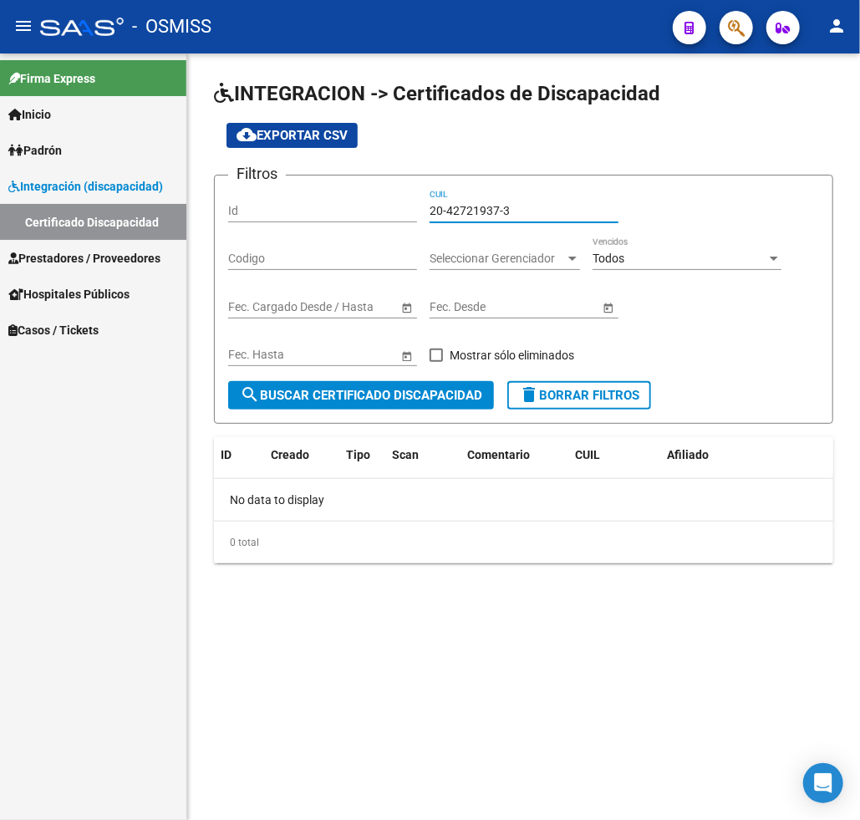
type input "20-42721937-3"
drag, startPoint x: 430, startPoint y: 207, endPoint x: 558, endPoint y: 207, distance: 127.9
click at [558, 207] on input "20-42721937-3" at bounding box center [524, 211] width 189 height 14
paste input "20-42399275-2"
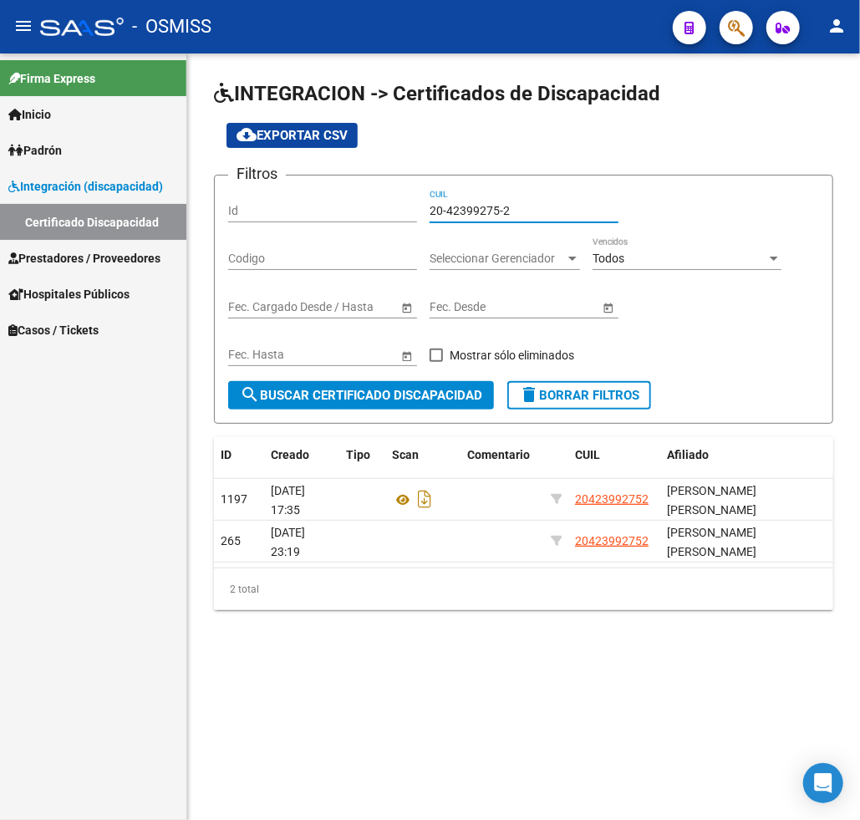
type input "20-42399275-2"
drag, startPoint x: 520, startPoint y: 206, endPoint x: 340, endPoint y: 211, distance: 179.8
click at [340, 211] on div "Filtros Id 20-42399275-2 CUIL Codigo Seleccionar Gerenciador Seleccionar Gerenc…" at bounding box center [523, 285] width 591 height 192
paste input "20-45630533-5"
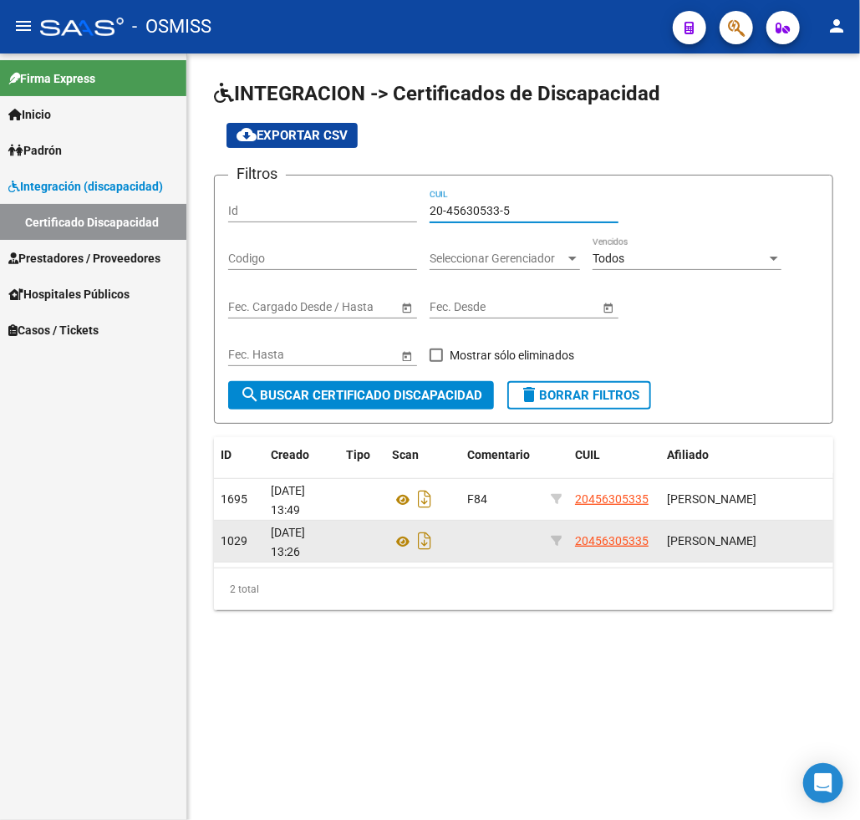
type input "20-45630533-5"
